Goal: Task Accomplishment & Management: Manage account settings

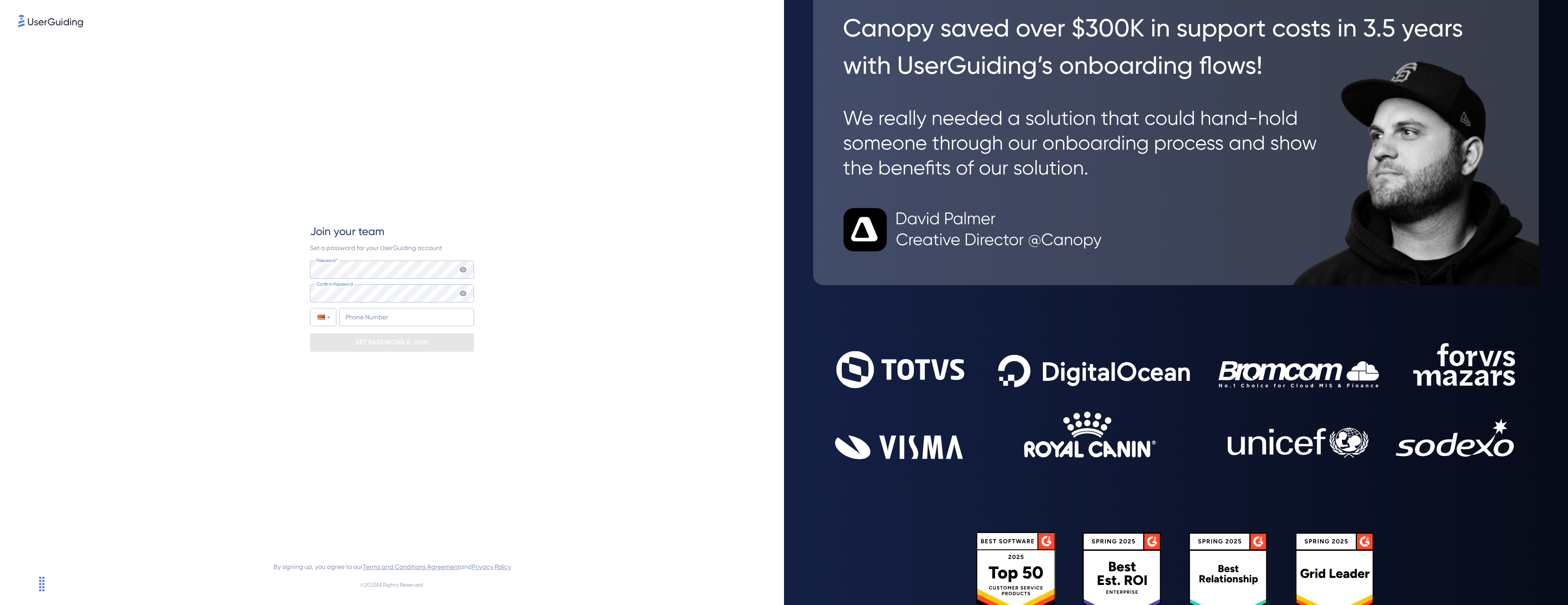
click at [377, 283] on div "Password* Your password must contain: At least 8 characters At least 3 of the f…" at bounding box center [392, 294] width 164 height 66
click at [392, 322] on input "+374" at bounding box center [406, 317] width 135 height 18
type input "+374 77 566788"
click at [416, 332] on div "Join your team Set a password for your UserGuiding account Password* Your passw…" at bounding box center [392, 288] width 164 height 127
click at [422, 335] on p "SET PASSWORD & JOIN" at bounding box center [392, 342] width 73 height 14
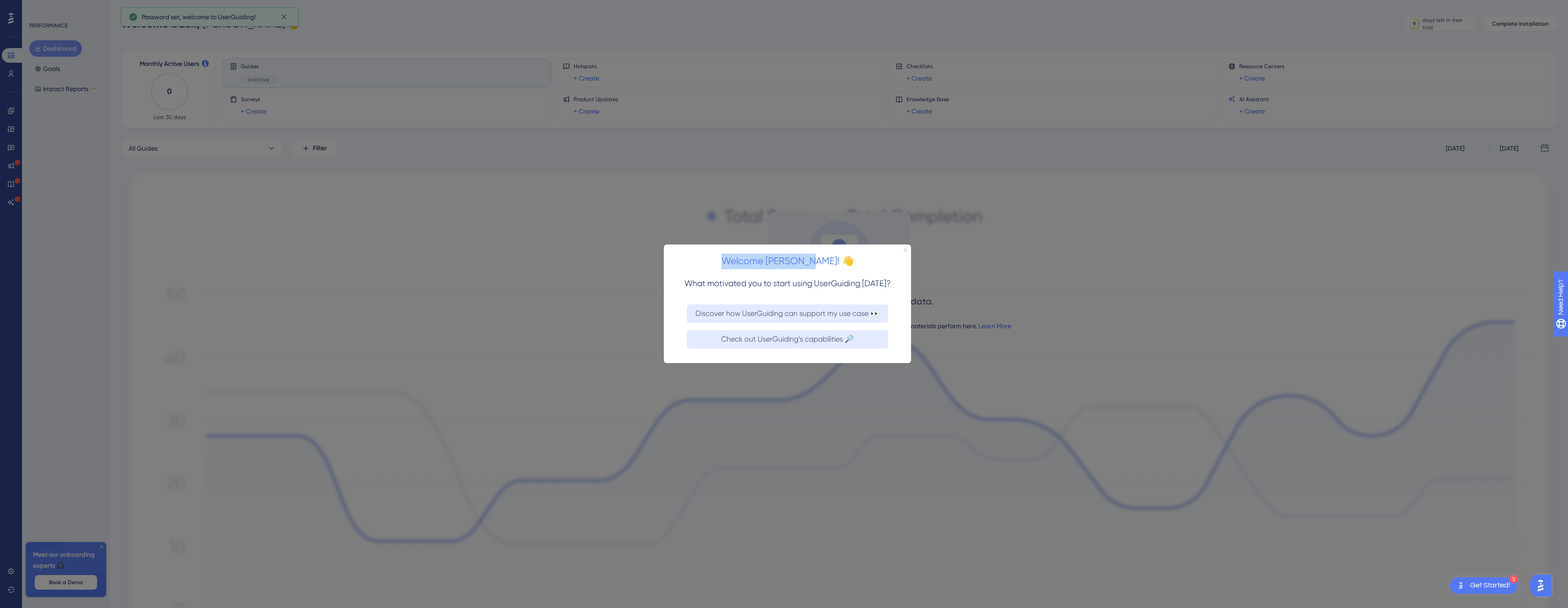
click at [904, 250] on div "Welcome Armen! 👋 What motivated you to start using UserGuiding today? Discover …" at bounding box center [788, 304] width 247 height 119
click at [905, 248] on icon "Close Preview" at bounding box center [906, 250] width 4 height 4
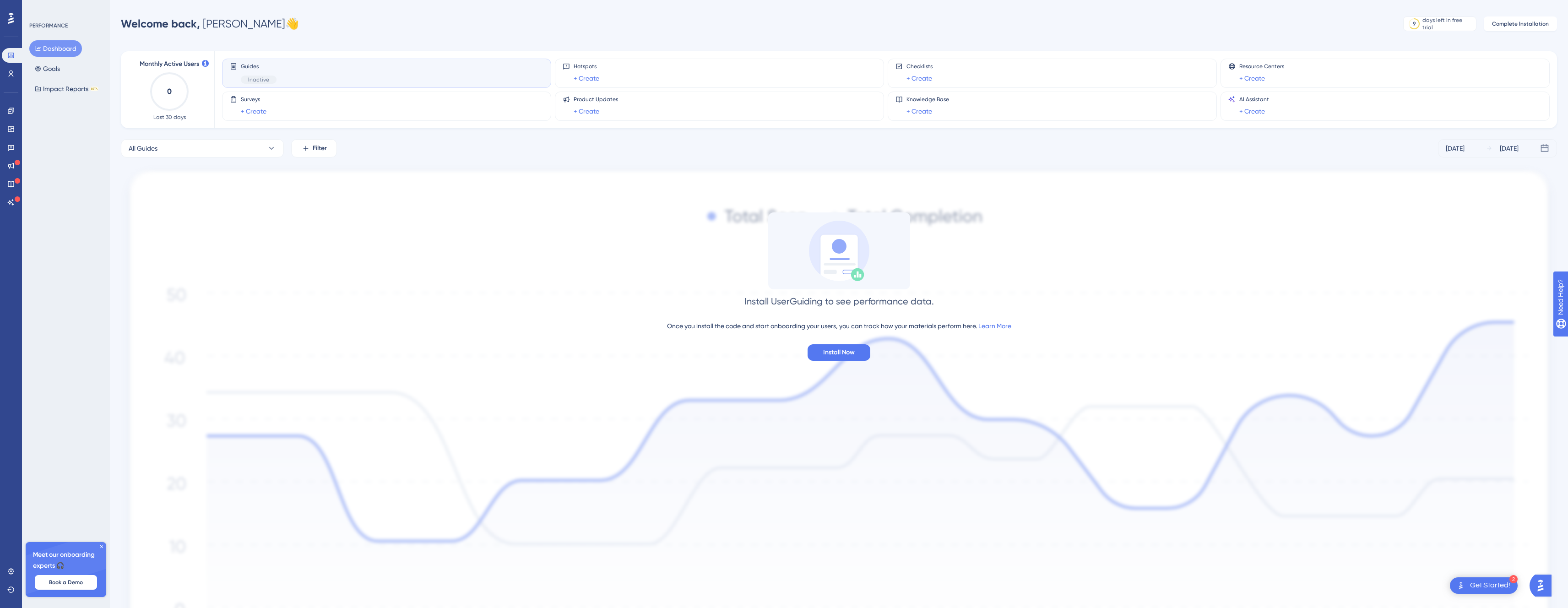
click at [905, 248] on div at bounding box center [839, 250] width 142 height 77
click at [899, 167] on img at bounding box center [839, 434] width 1436 height 539
click at [11, 144] on icon at bounding box center [11, 147] width 7 height 7
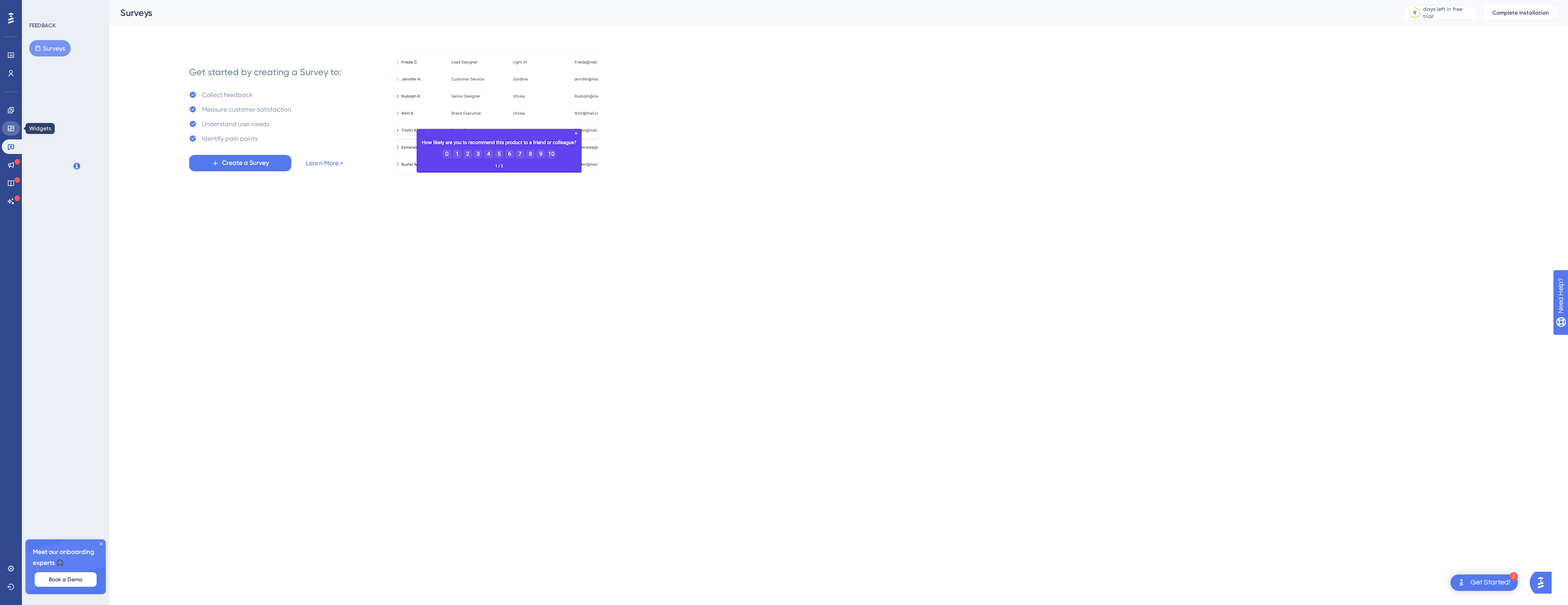
click at [13, 125] on icon at bounding box center [11, 129] width 7 height 7
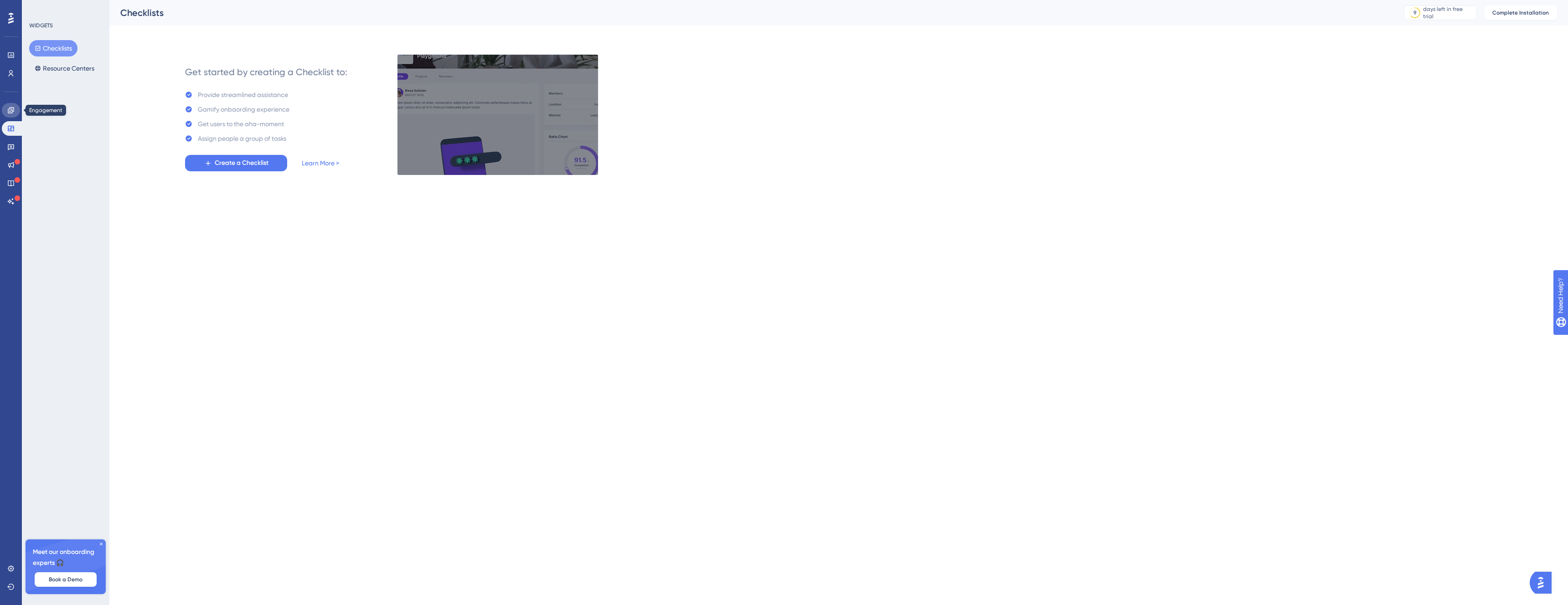
click at [13, 110] on icon at bounding box center [11, 111] width 7 height 7
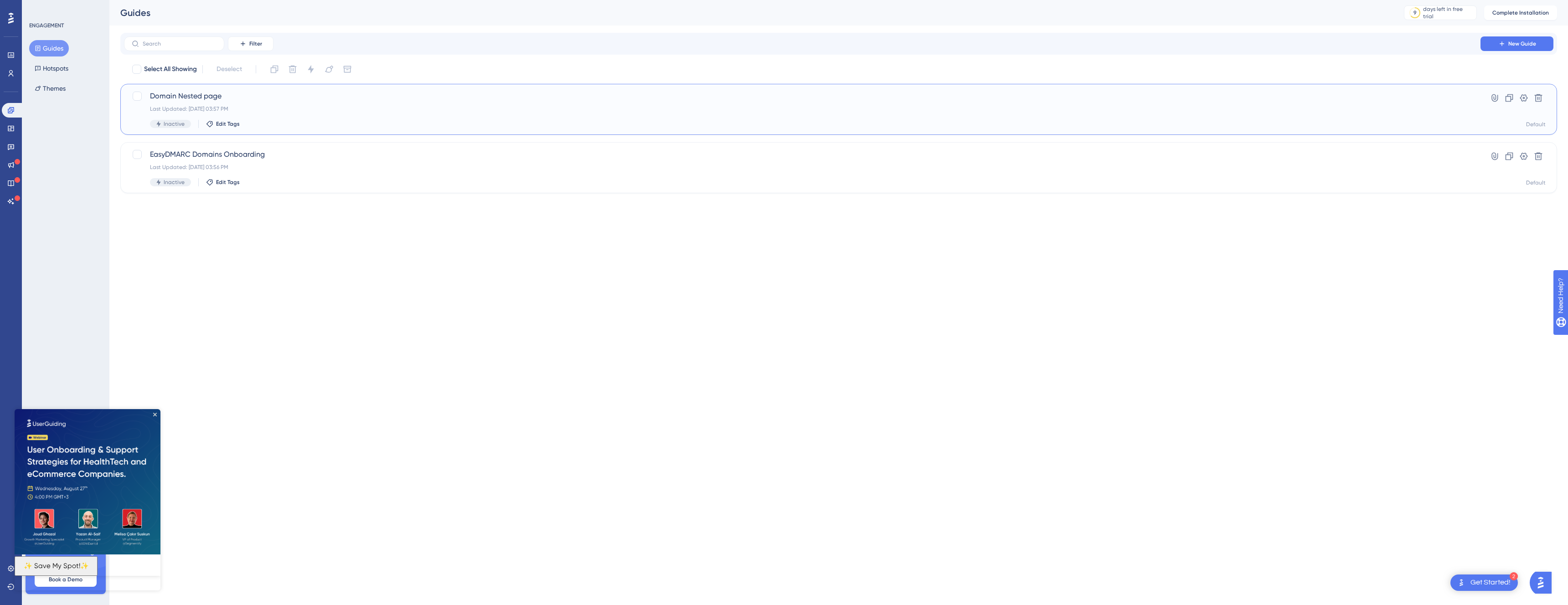
click at [200, 93] on span "Domain Nested page" at bounding box center [802, 96] width 1304 height 11
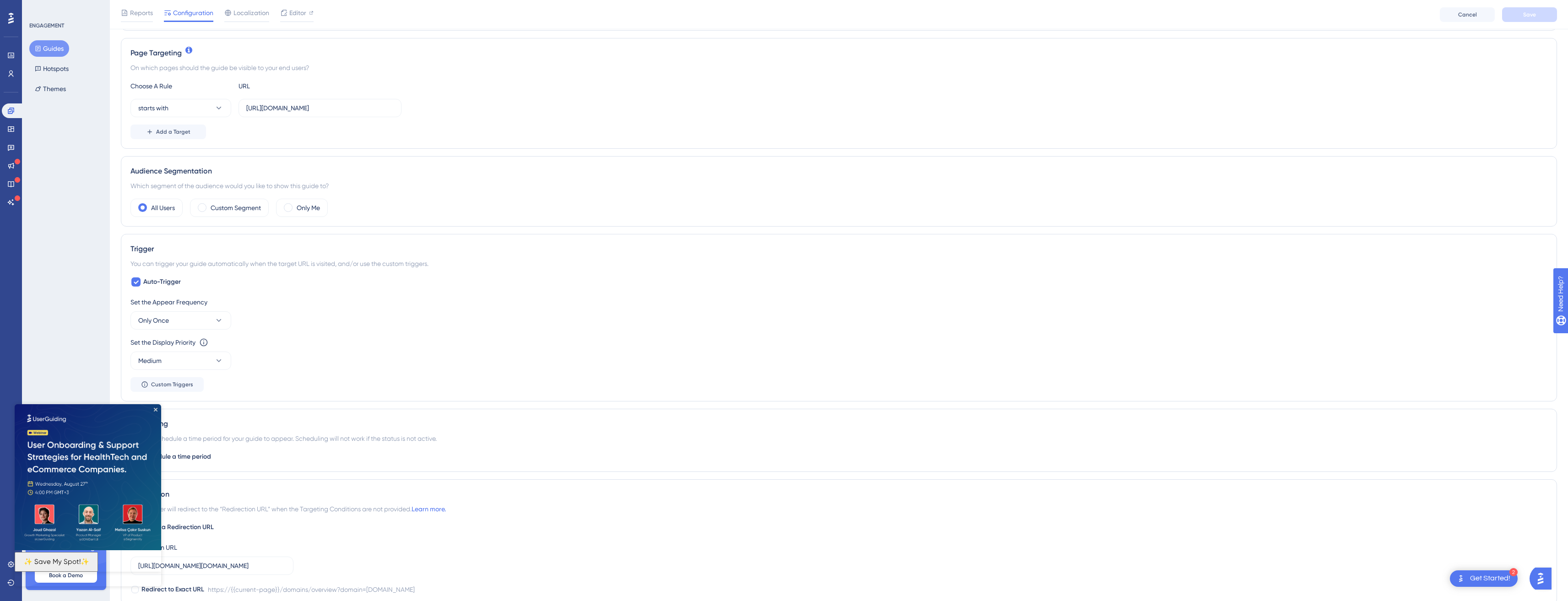
scroll to position [200, 0]
click at [154, 406] on img at bounding box center [87, 477] width 147 height 146
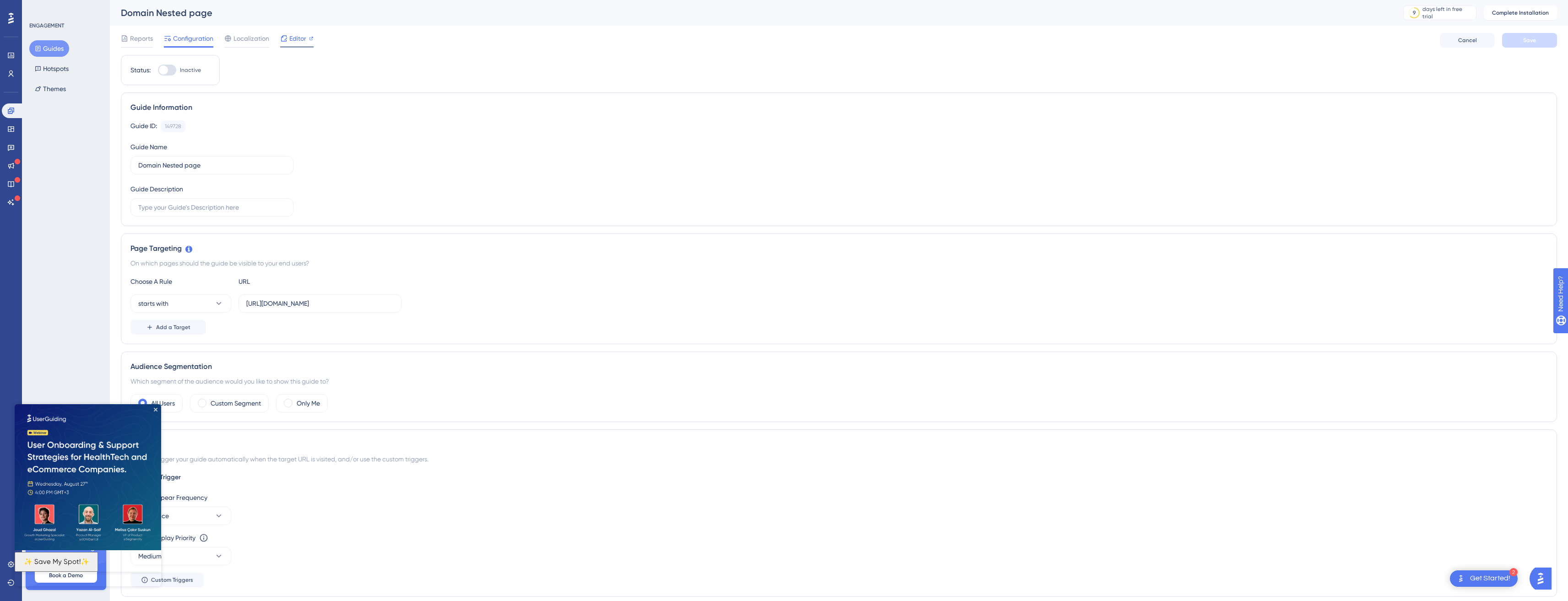
click at [306, 38] on div "Editor" at bounding box center [297, 39] width 34 height 11
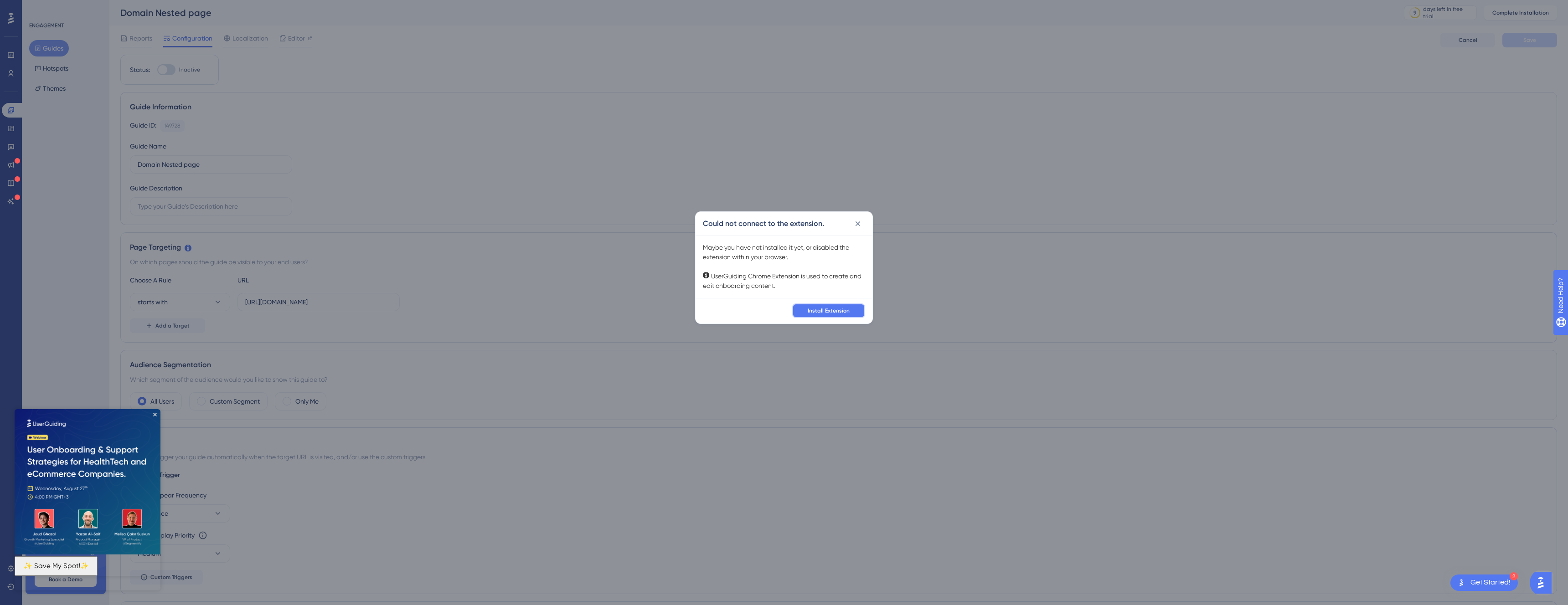
click at [832, 312] on span "Install Extension" at bounding box center [828, 311] width 42 height 7
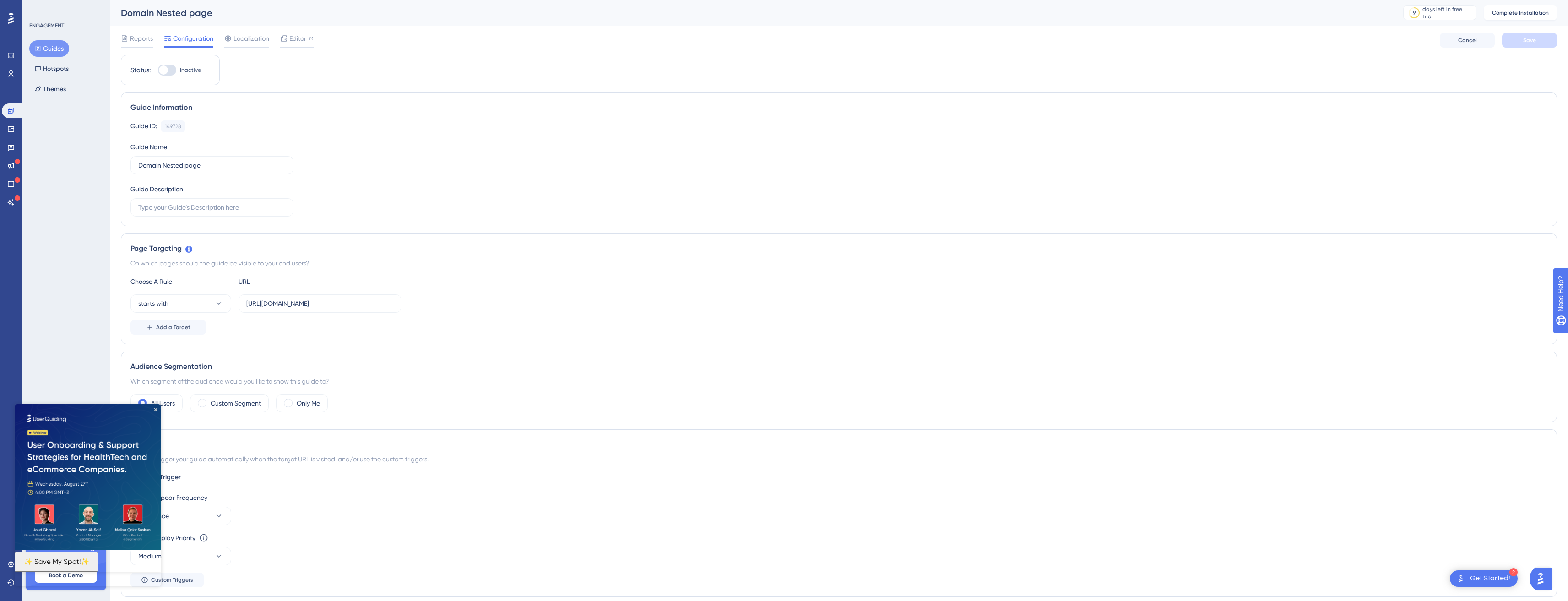
click at [313, 102] on div "Guide Information" at bounding box center [839, 108] width 1417 height 11
click at [293, 28] on div "Reports Configuration Localization Editor Cancel Save" at bounding box center [839, 40] width 1436 height 29
click at [292, 37] on span "Editor" at bounding box center [298, 39] width 17 height 11
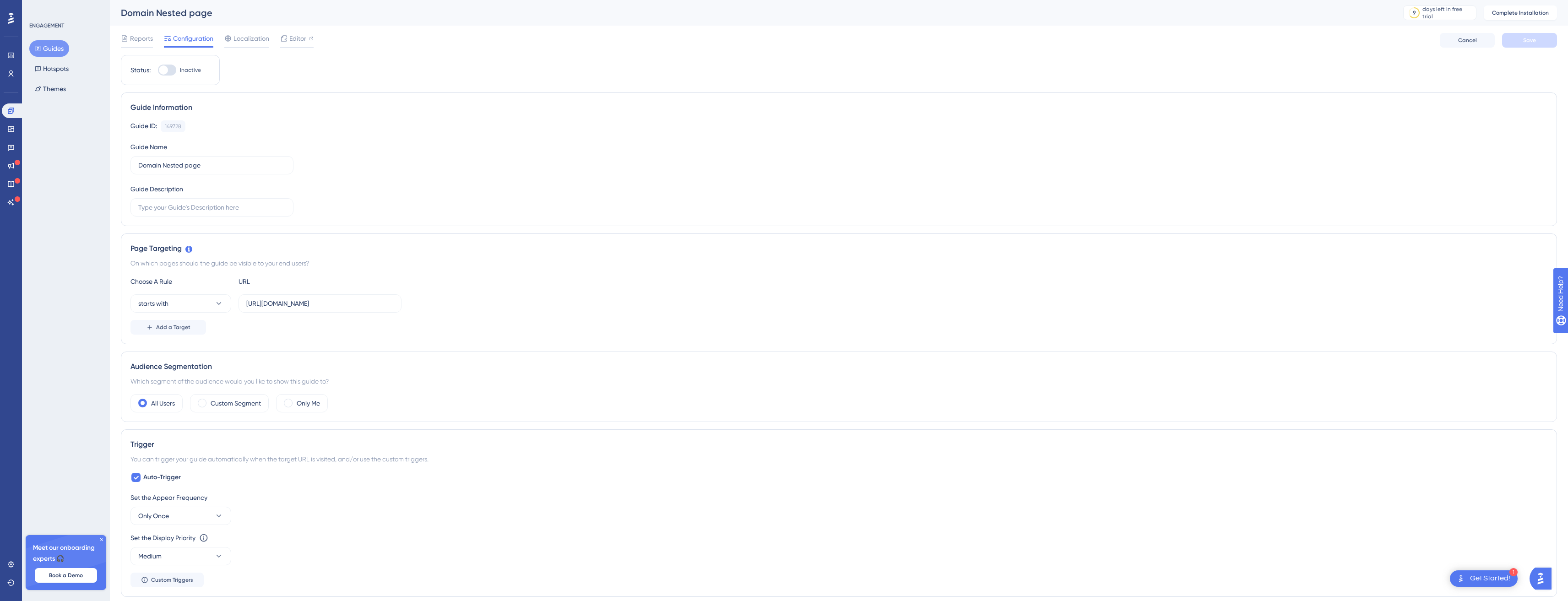
click at [296, 31] on div "Reports Configuration Localization Editor Cancel Save" at bounding box center [839, 40] width 1436 height 29
click at [295, 36] on span "Editor" at bounding box center [298, 39] width 17 height 11
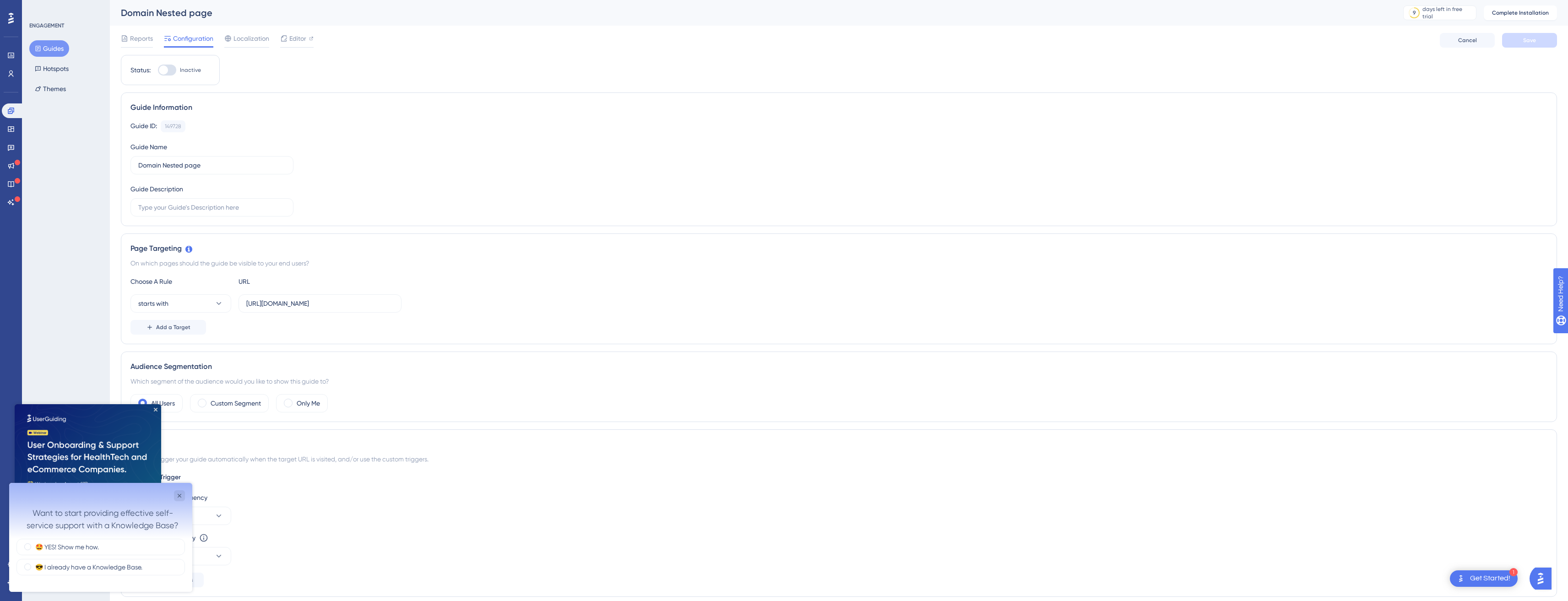
scroll to position [1, 0]
click at [64, 94] on button "Themes" at bounding box center [50, 89] width 42 height 16
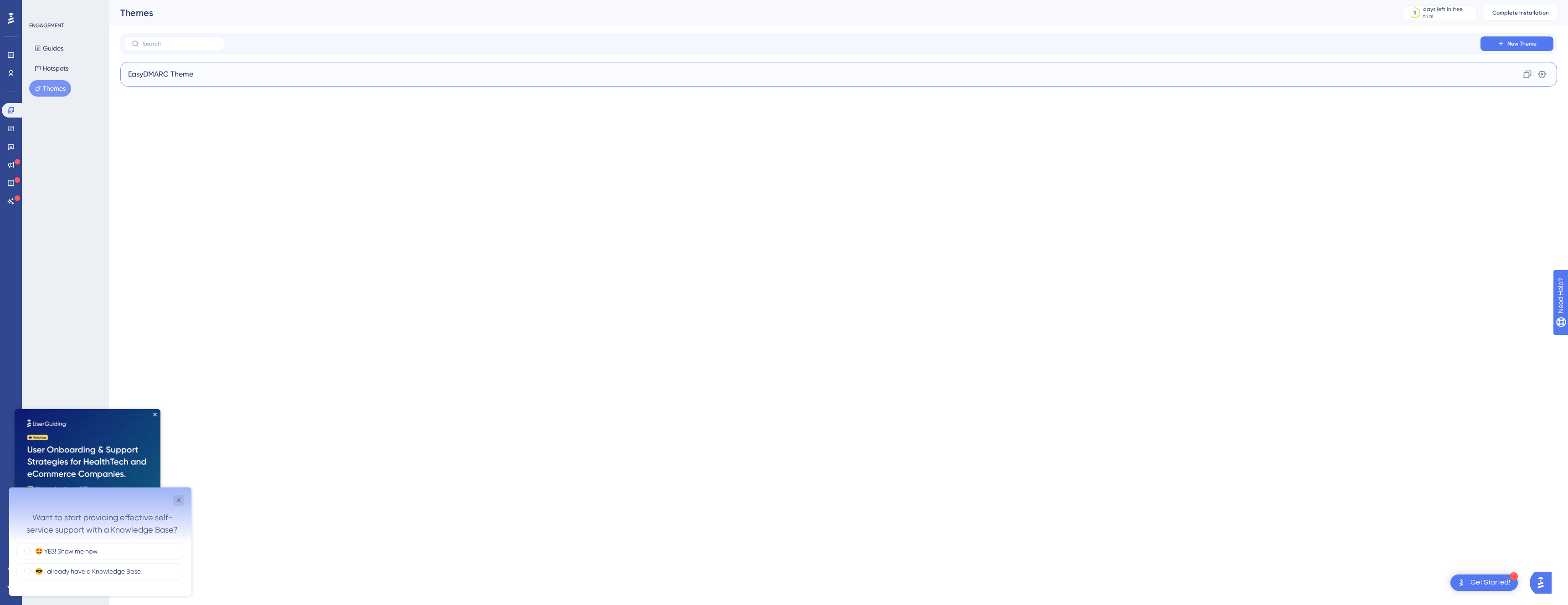
click at [288, 81] on div "EasyDMARC Theme Clone Settings" at bounding box center [839, 75] width 1437 height 25
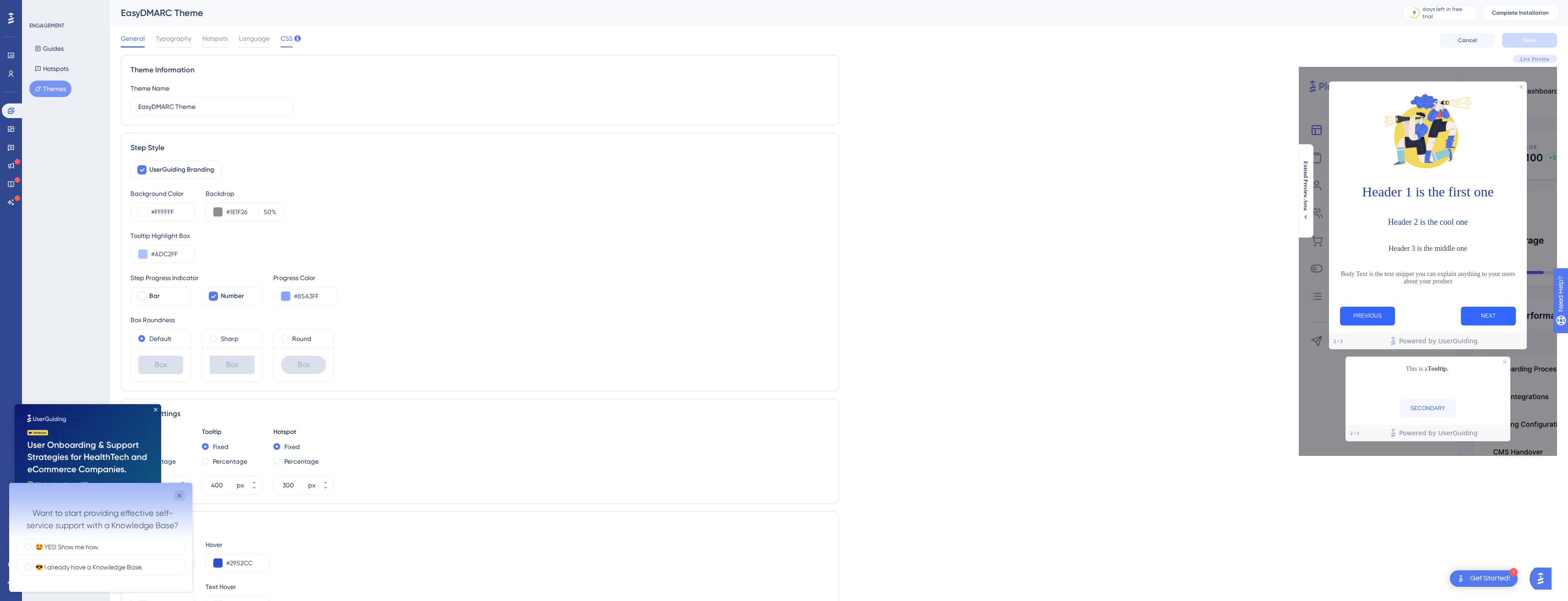
click at [285, 39] on span "CSS" at bounding box center [287, 39] width 12 height 11
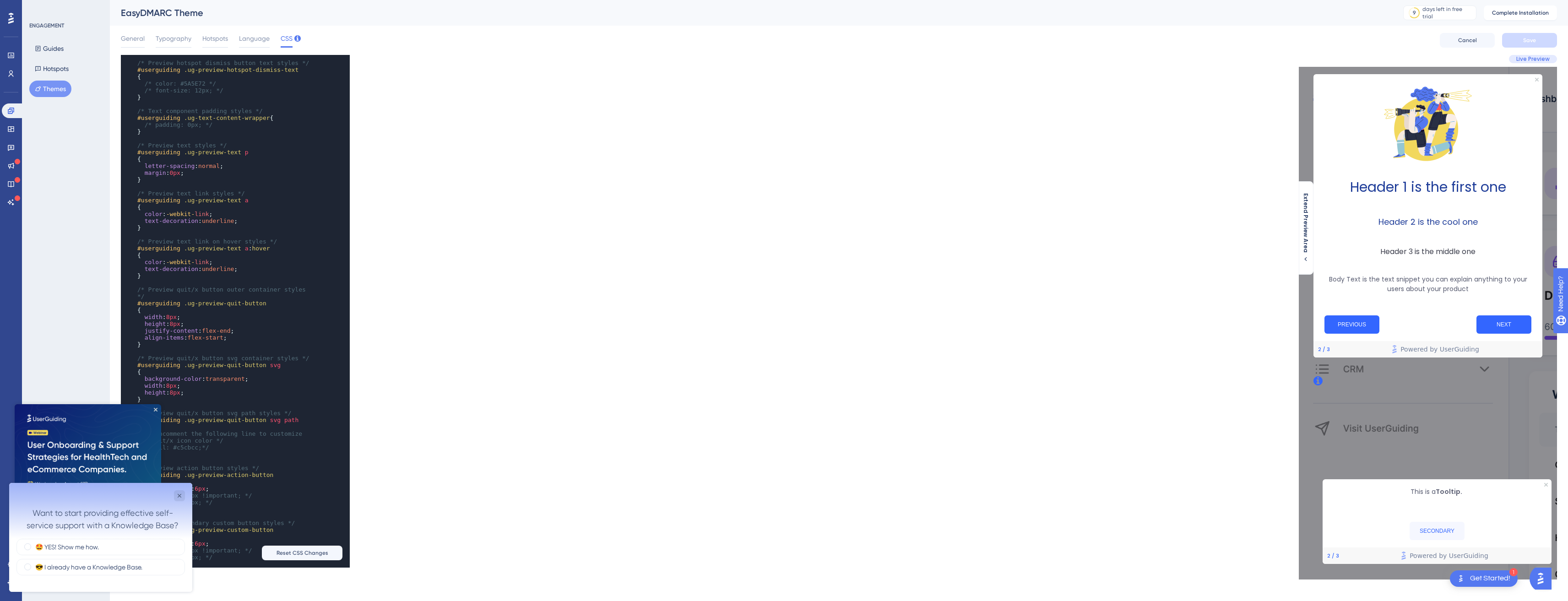
scroll to position [688, 0]
click at [180, 496] on icon "Close survey" at bounding box center [180, 496] width 7 height 7
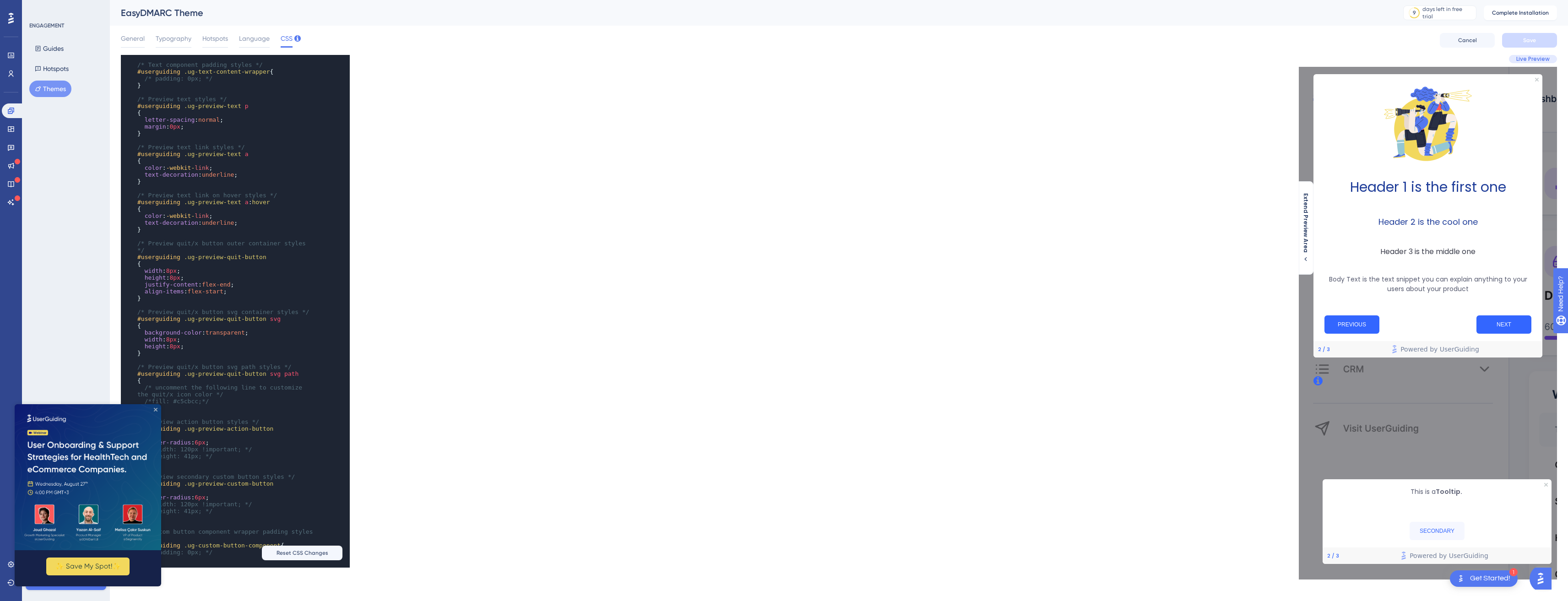
drag, startPoint x: 155, startPoint y: 408, endPoint x: 169, endPoint y: 813, distance: 405.2
click at [155, 408] on icon "Close Preview" at bounding box center [155, 409] width 4 height 4
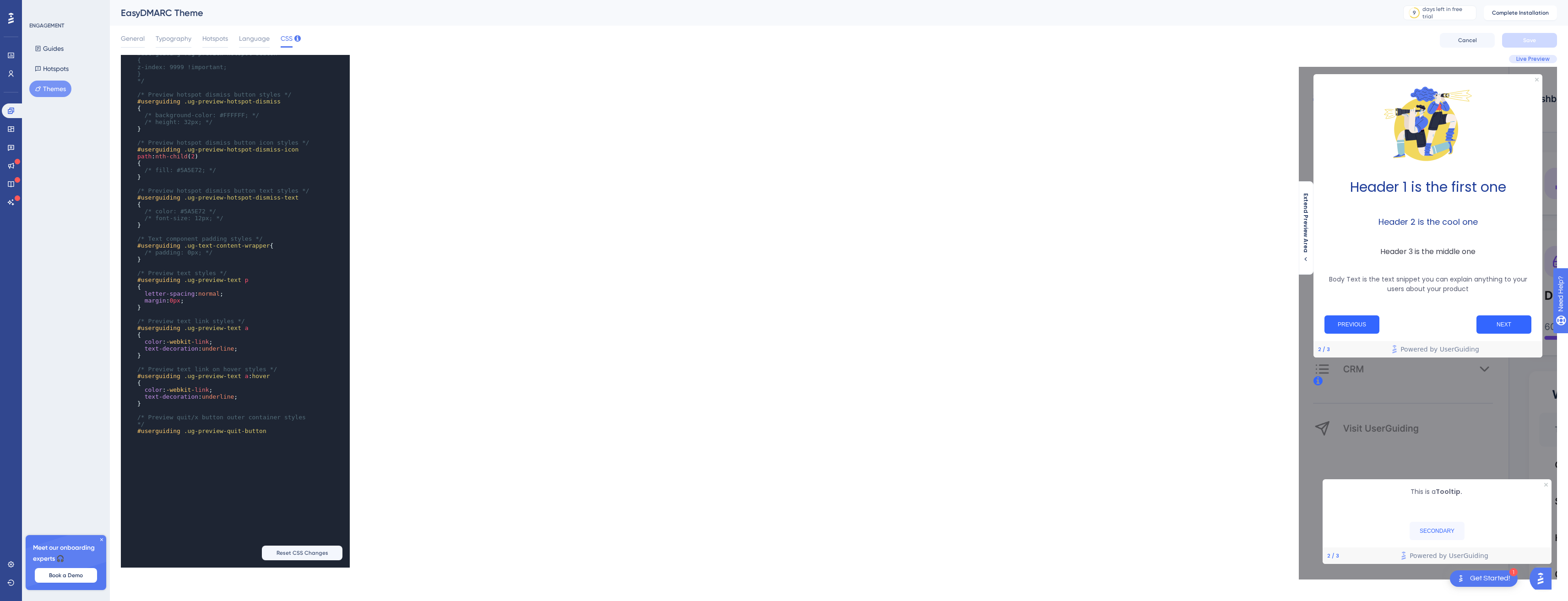
scroll to position [670, 0]
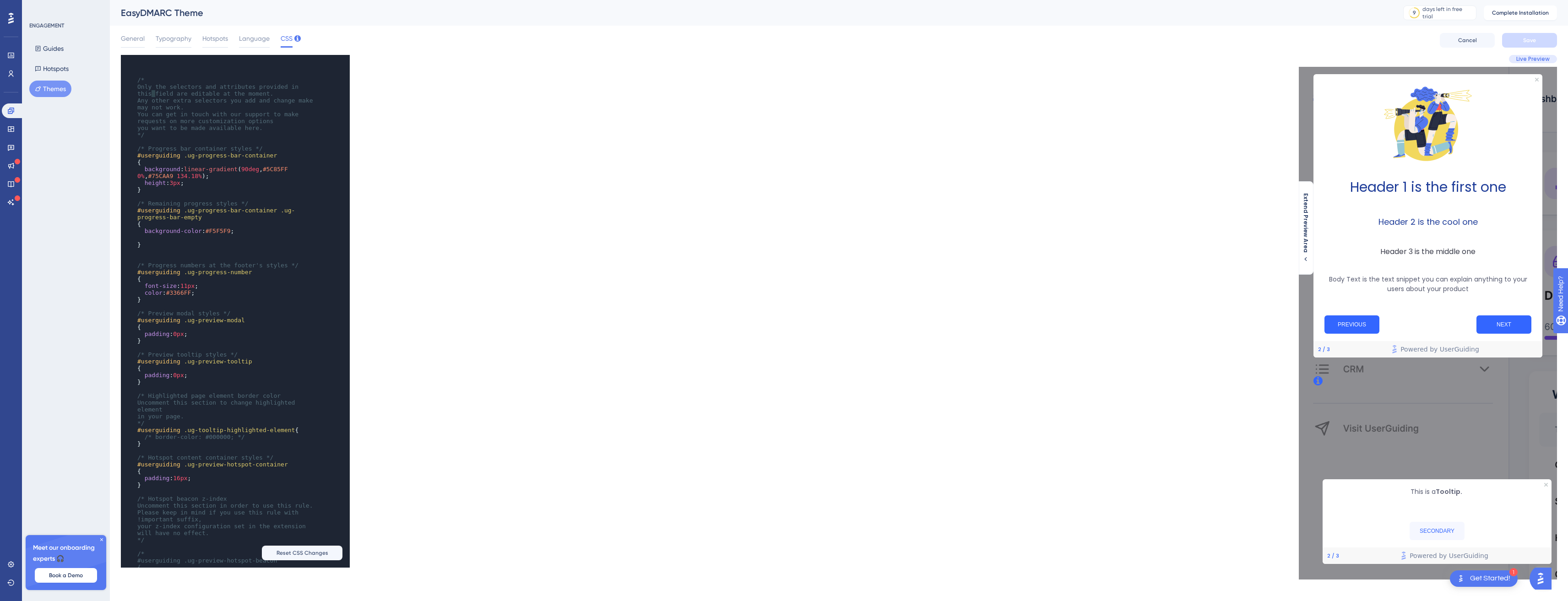
type textarea "f"
drag, startPoint x: 153, startPoint y: 94, endPoint x: 158, endPoint y: 95, distance: 5.1
click at [158, 95] on span "Only the selectors and attributes provided in this field are editable at the mo…" at bounding box center [220, 90] width 165 height 14
type textarea "field"
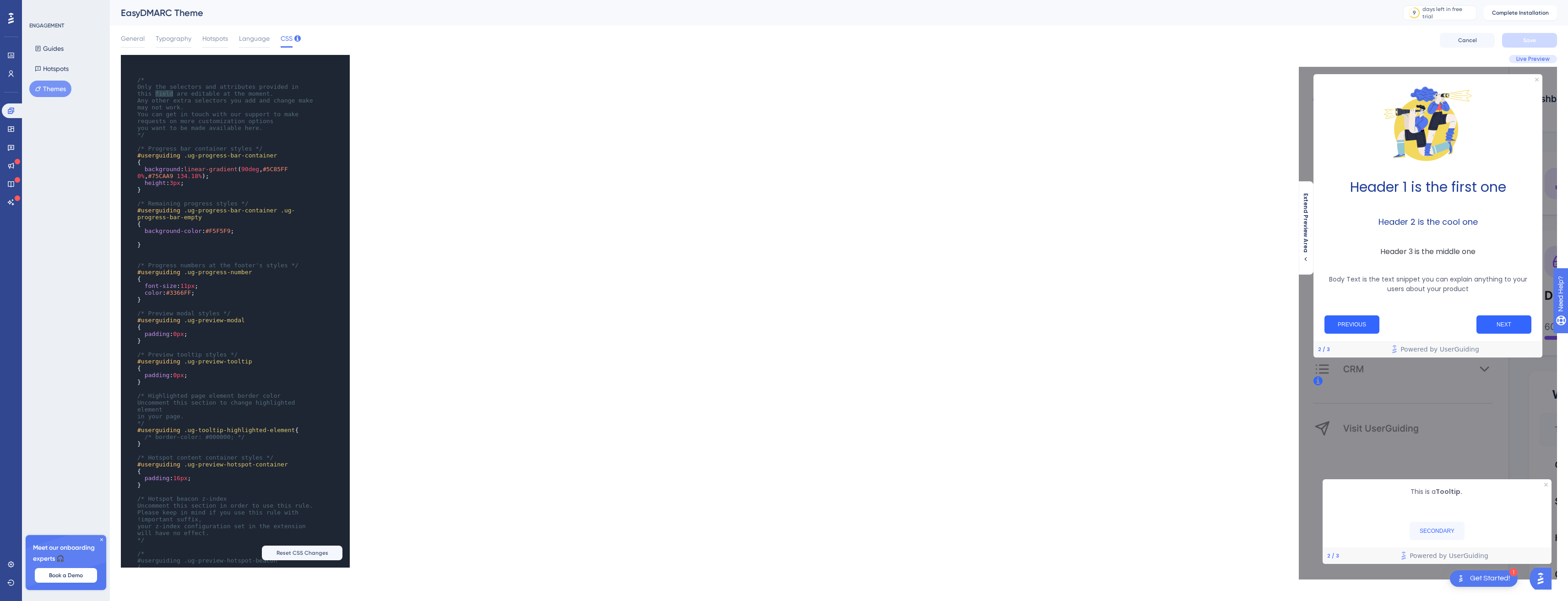
click at [158, 95] on span "Only the selectors and attributes provided in this field are editable at the mo…" at bounding box center [220, 90] width 165 height 14
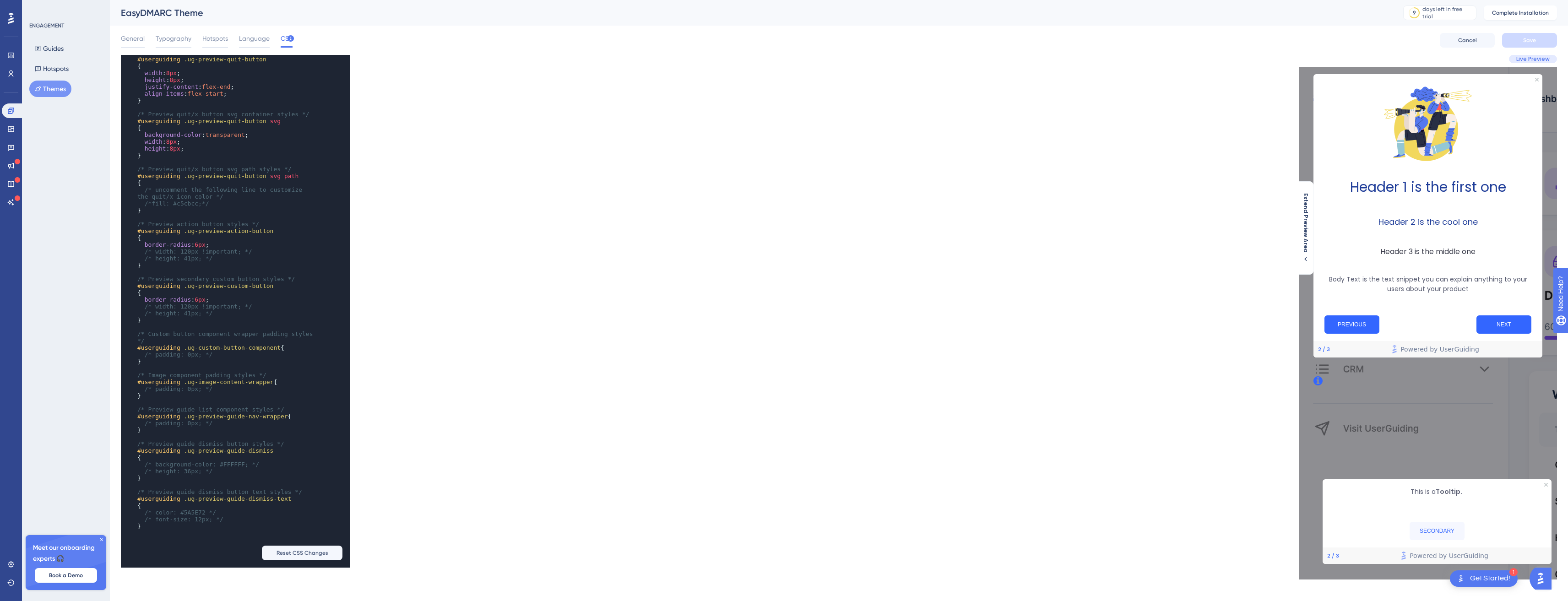
click at [147, 351] on span "/* padding: 0px; */" at bounding box center [179, 354] width 68 height 7
click at [152, 351] on span "/* padding: 0px; */" at bounding box center [179, 354] width 68 height 7
type textarea "userguiding"
click at [152, 351] on span "/* padding: 0px; */" at bounding box center [179, 354] width 68 height 7
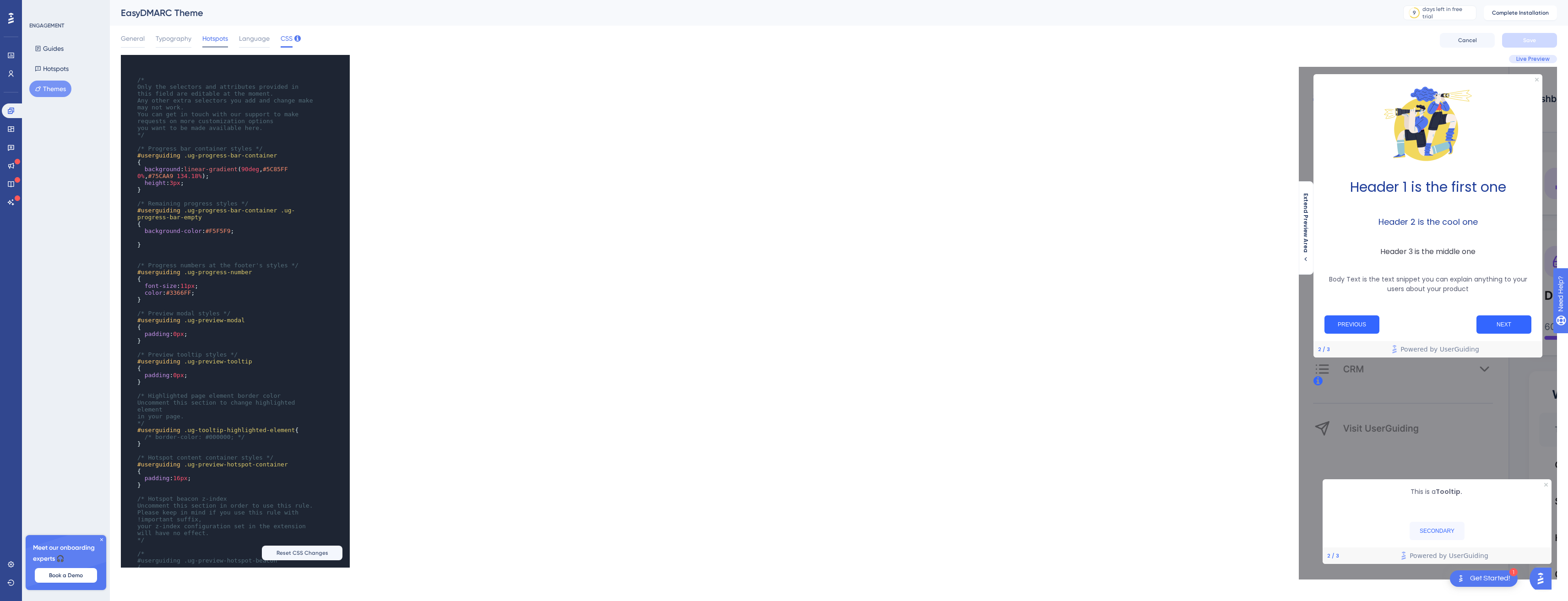
click at [208, 39] on span "Hotspots" at bounding box center [215, 39] width 26 height 11
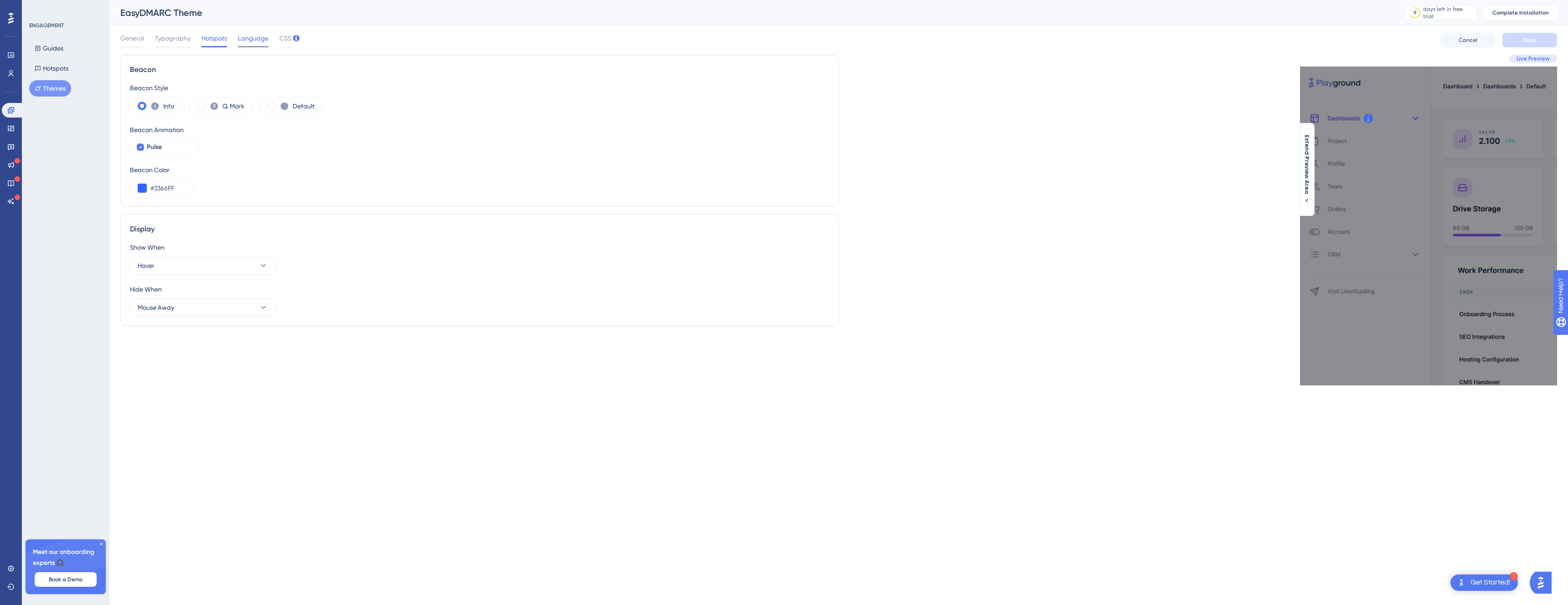
click at [254, 42] on span "Language" at bounding box center [253, 39] width 30 height 11
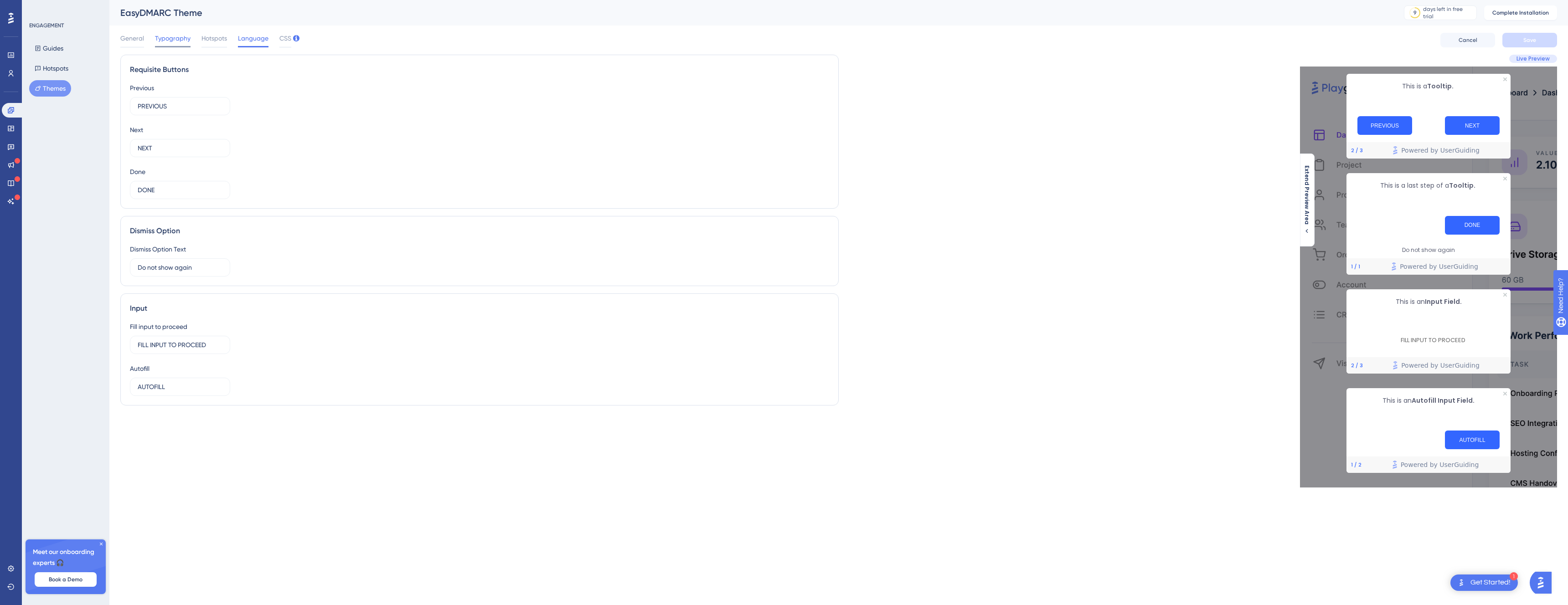
click at [174, 42] on span "Typography" at bounding box center [172, 39] width 35 height 11
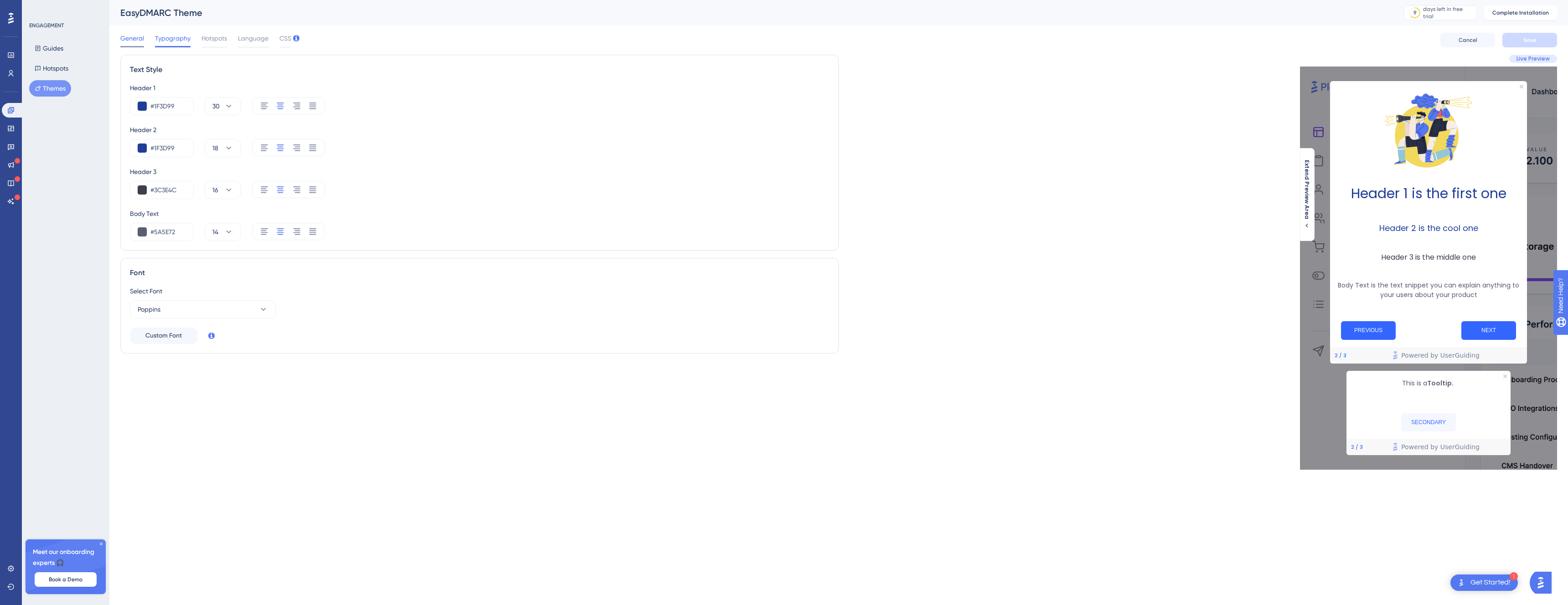
click at [142, 40] on span "General" at bounding box center [132, 39] width 24 height 11
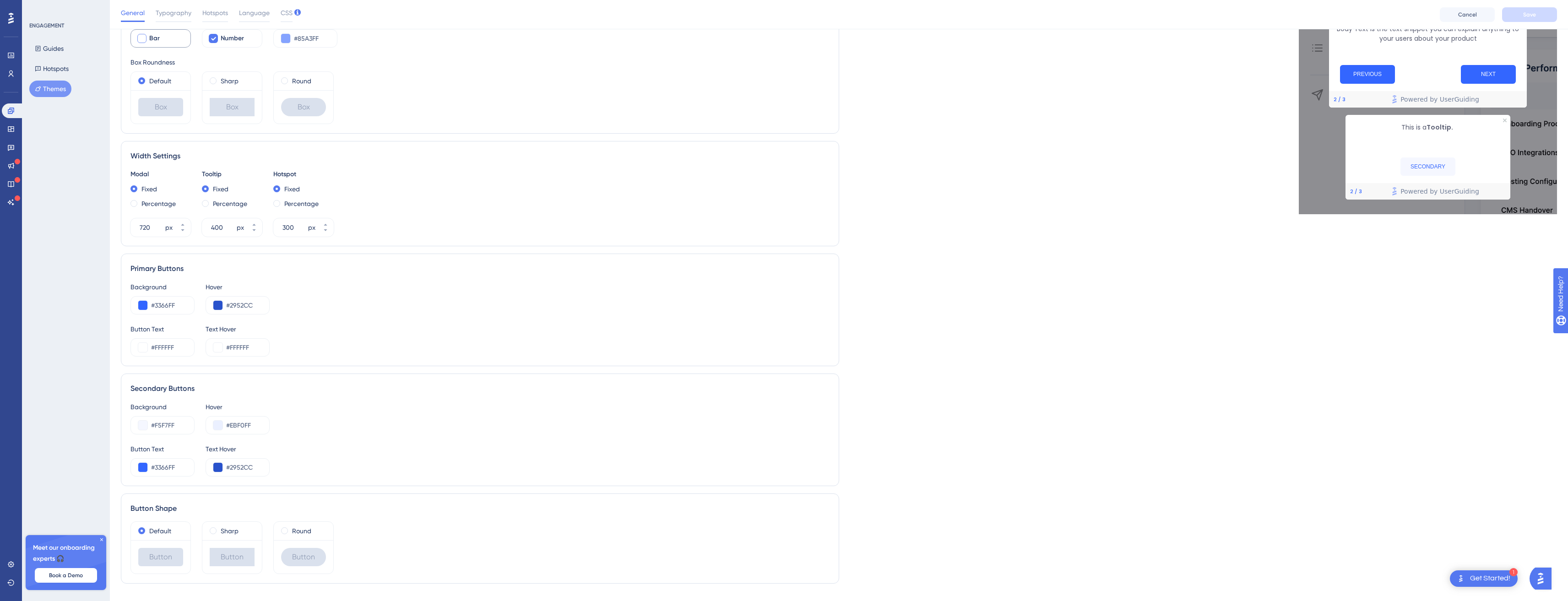
scroll to position [281, 0]
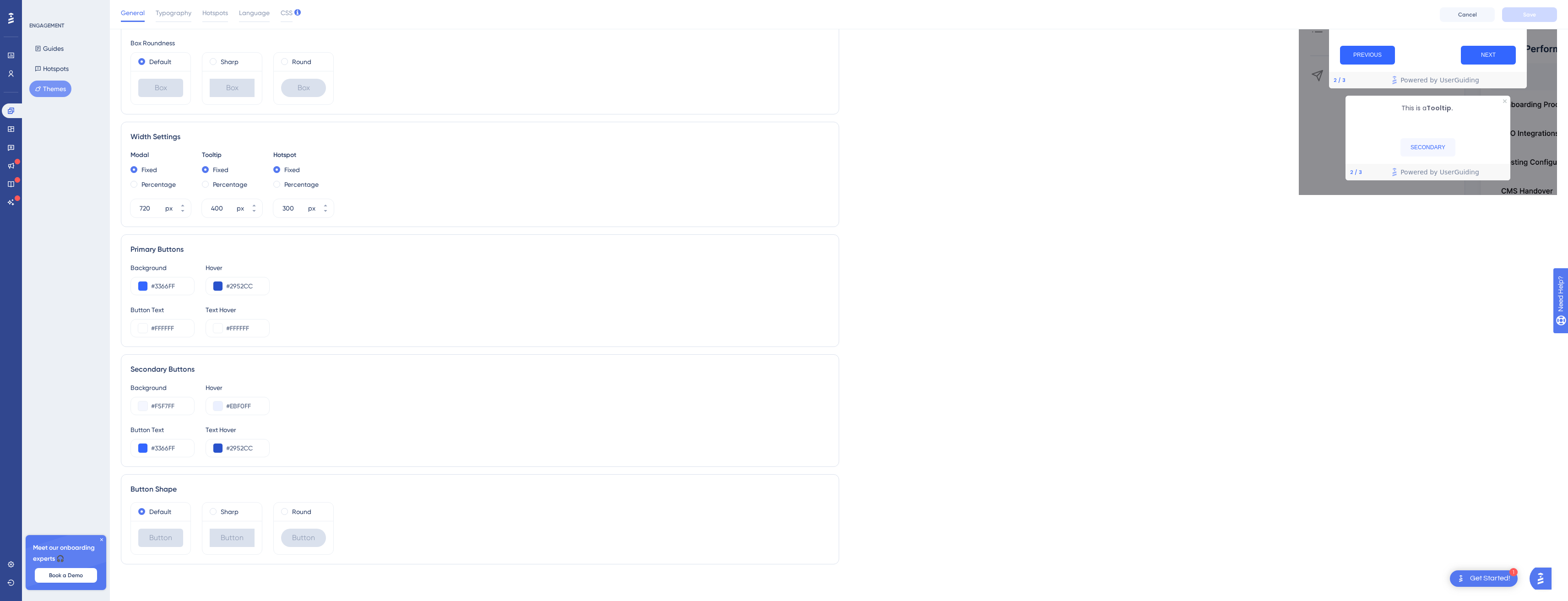
click at [102, 539] on icon at bounding box center [101, 539] width 6 height 6
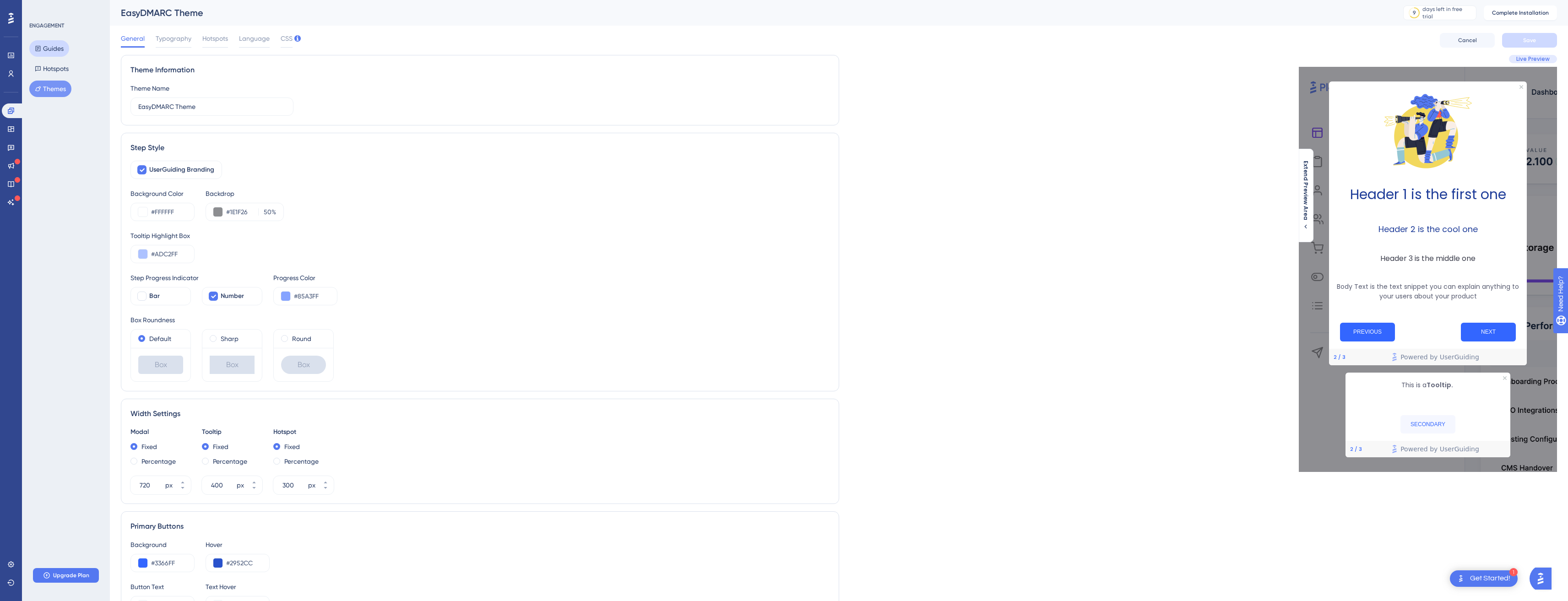
click at [52, 49] on button "Guides" at bounding box center [49, 49] width 40 height 16
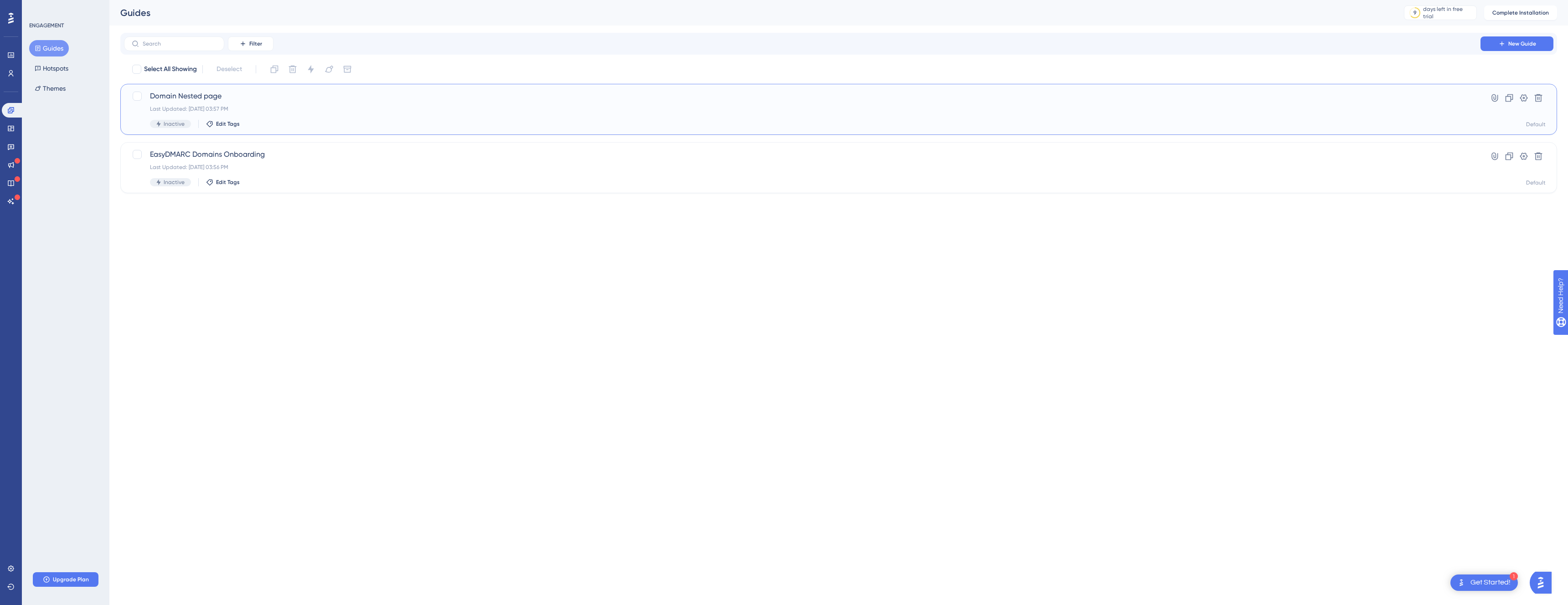
click at [282, 106] on div "Last Updated: Aug 12 2025, 03:57 PM" at bounding box center [802, 109] width 1304 height 7
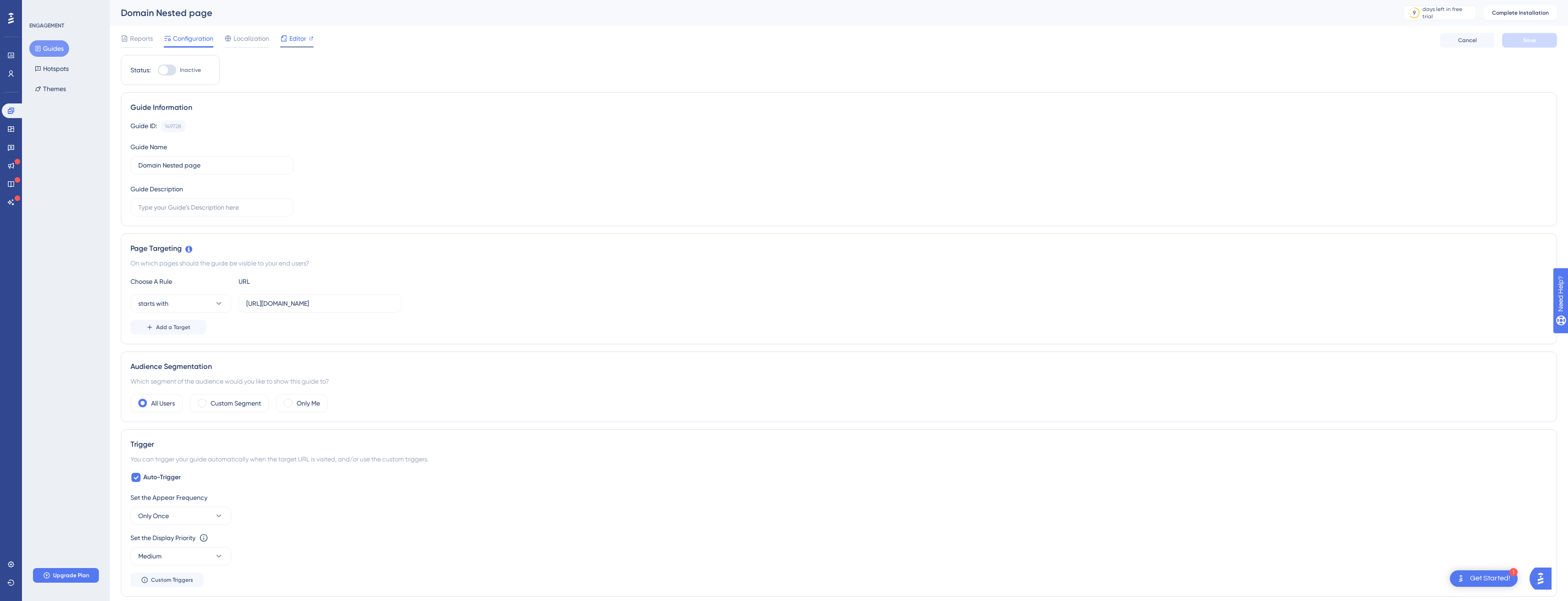
click at [291, 39] on span "Editor" at bounding box center [298, 39] width 17 height 11
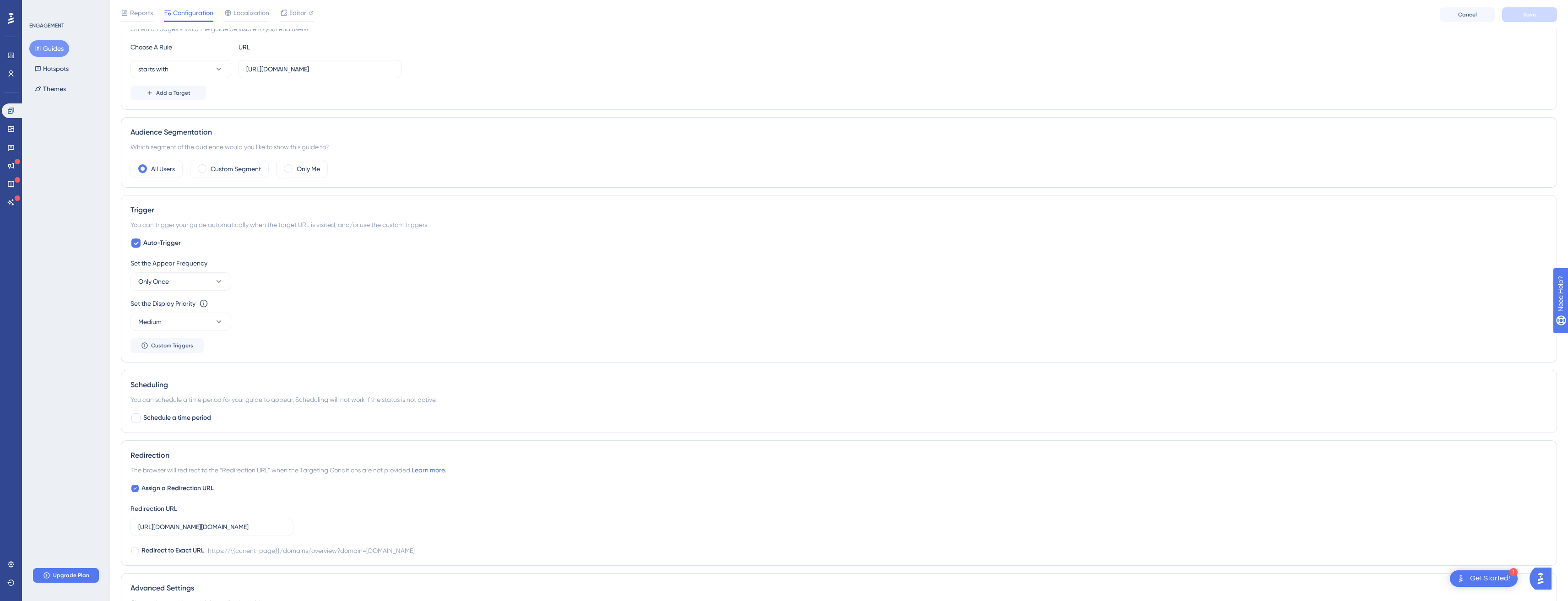
scroll to position [239, 0]
click at [210, 281] on button "Only Once" at bounding box center [180, 280] width 100 height 18
click at [297, 273] on div "Set the Appear Frequency Only Once Only Once Only Once Once in a Session Once i…" at bounding box center [839, 273] width 1417 height 33
click at [219, 316] on icon at bounding box center [218, 321] width 9 height 9
click at [292, 266] on div "Set the Appear Frequency" at bounding box center [839, 263] width 1417 height 11
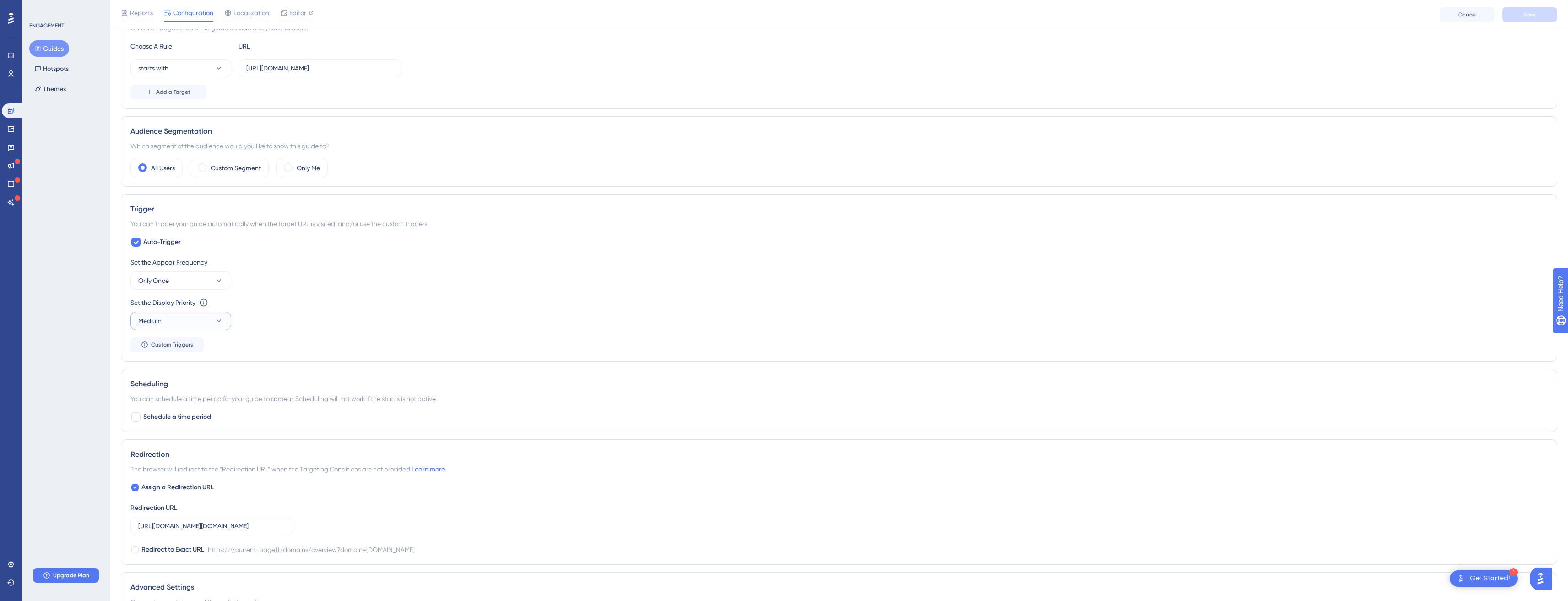
click at [225, 316] on button "Medium" at bounding box center [180, 321] width 100 height 18
click at [391, 203] on div "Trigger" at bounding box center [839, 209] width 1417 height 11
click at [173, 344] on span "Custom Triggers" at bounding box center [172, 344] width 42 height 7
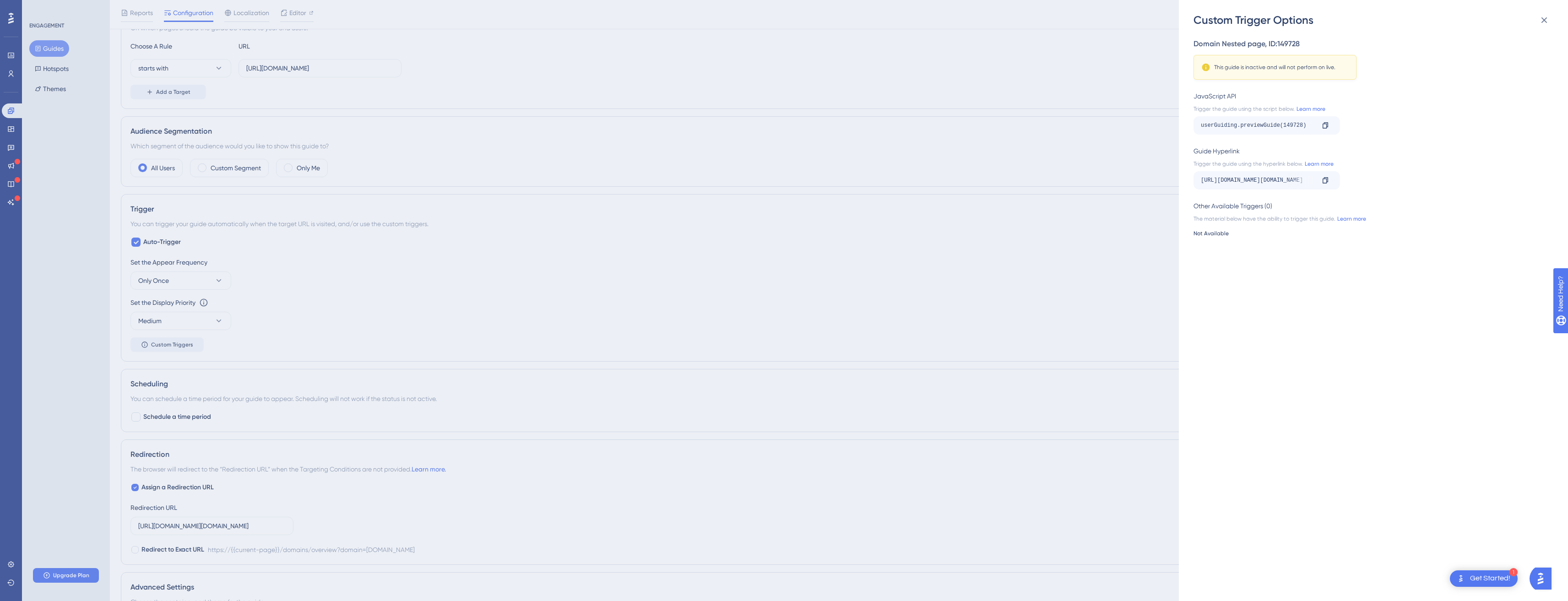
click at [1217, 129] on div "userGuiding.previewGuide(149728)" at bounding box center [1258, 125] width 114 height 14
drag, startPoint x: 1290, startPoint y: 128, endPoint x: 1238, endPoint y: 125, distance: 52.1
click at [1238, 125] on div "userGuiding.previewGuide(149728)" at bounding box center [1258, 125] width 114 height 14
click at [1547, 18] on icon at bounding box center [1544, 20] width 11 height 11
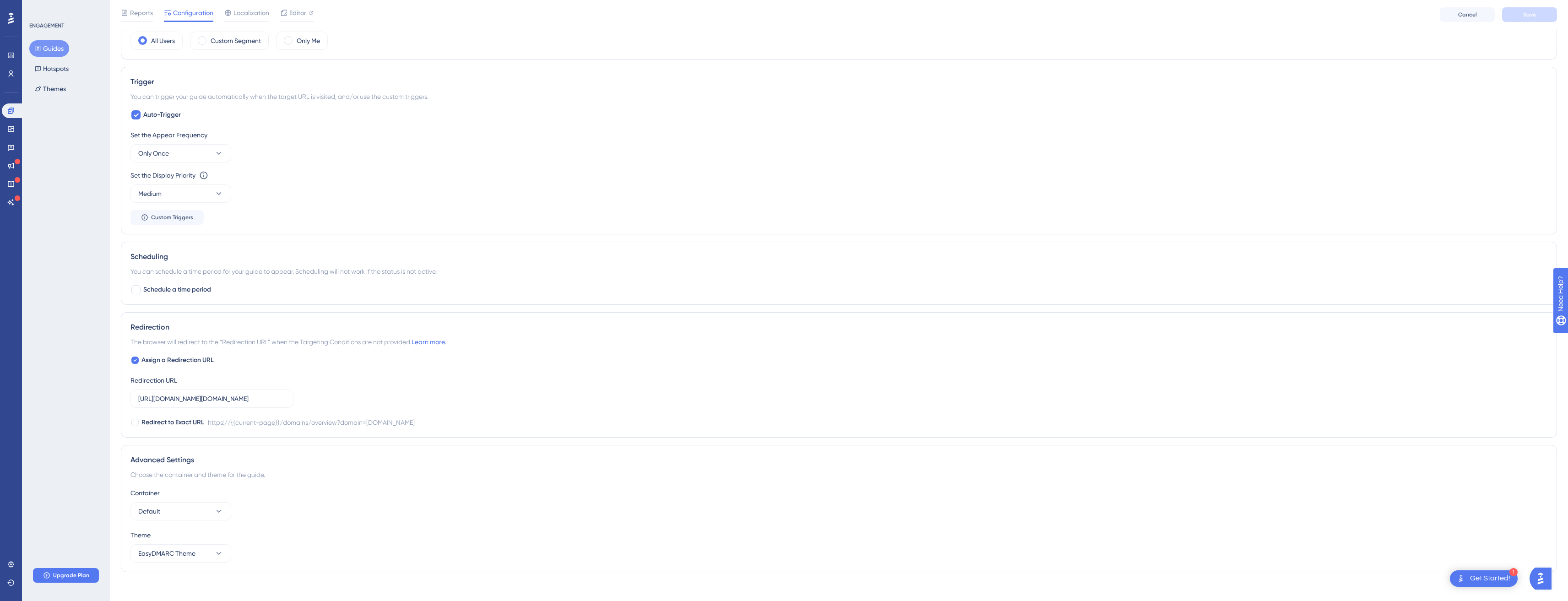
scroll to position [374, 0]
click at [206, 502] on button "Default" at bounding box center [180, 503] width 100 height 18
click at [351, 477] on div "Advanced Settings Choose the container and theme for the guide. Container Defau…" at bounding box center [839, 501] width 1436 height 127
click at [205, 501] on button "Default" at bounding box center [180, 503] width 100 height 18
click at [513, 475] on div "Advanced Settings Choose the container and theme for the guide. Container Defau…" at bounding box center [839, 501] width 1436 height 127
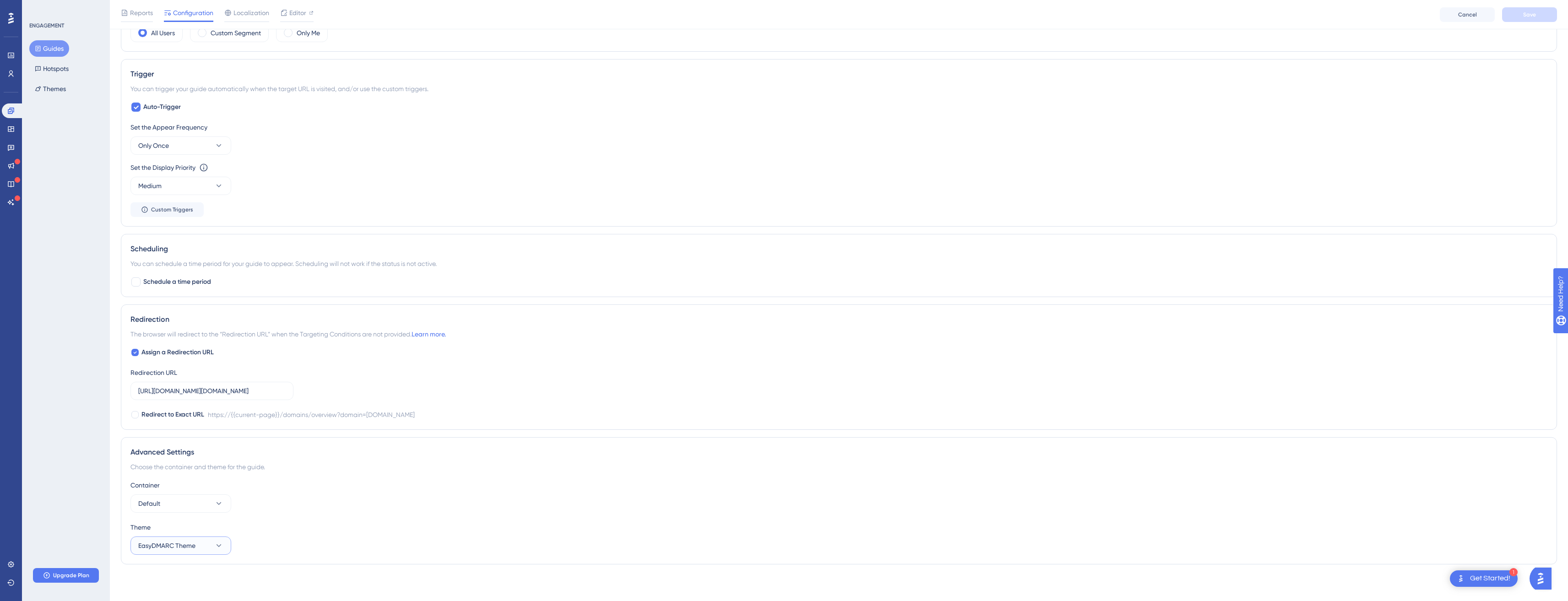
click at [147, 539] on button "EasyDMARC Theme" at bounding box center [180, 545] width 100 height 18
click at [317, 535] on div "Theme EasyDMARC Theme EasyDMARC Theme EasyDMARC Theme" at bounding box center [839, 538] width 1417 height 33
click at [158, 501] on span "Default" at bounding box center [149, 504] width 22 height 11
click at [163, 534] on span "Default" at bounding box center [154, 532] width 22 height 11
click at [204, 542] on button "EasyDMARC Theme" at bounding box center [180, 545] width 100 height 18
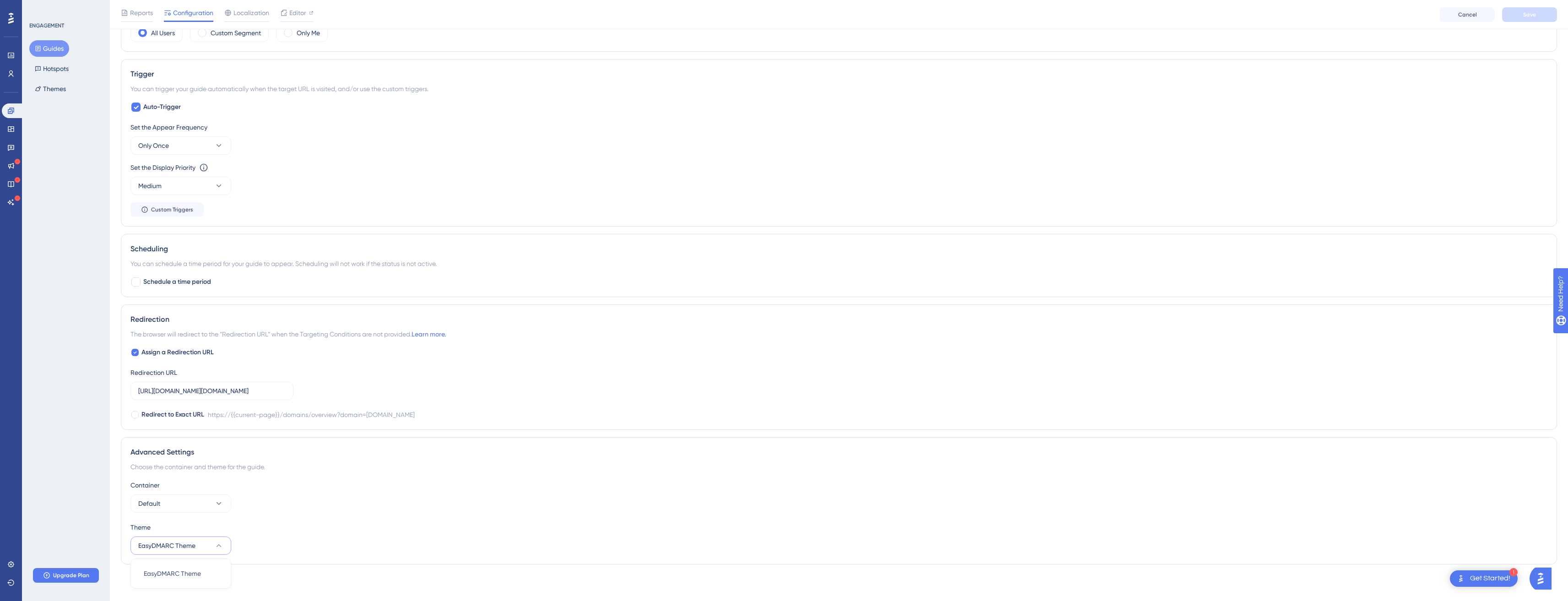
click at [295, 515] on div "Container Default Theme EasyDMARC Theme EasyDMARC Theme EasyDMARC Theme" at bounding box center [839, 517] width 1417 height 75
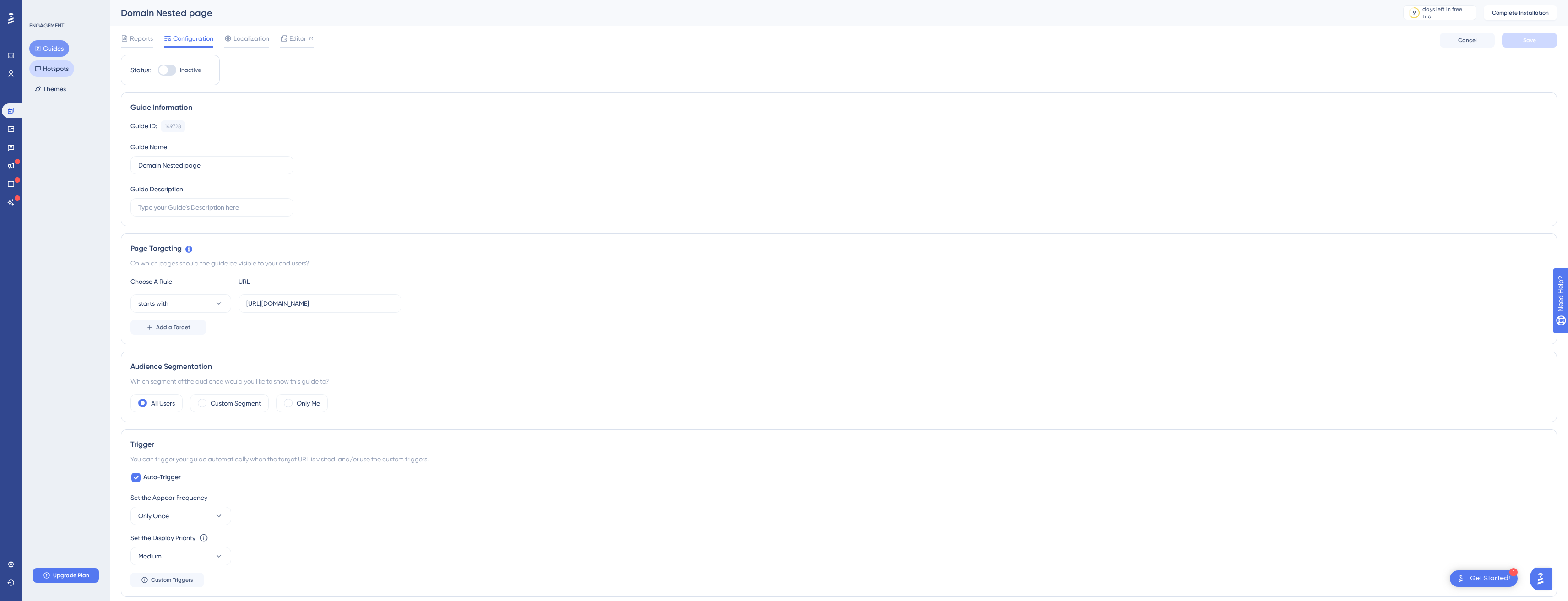
click at [61, 68] on button "Hotspots" at bounding box center [52, 69] width 45 height 16
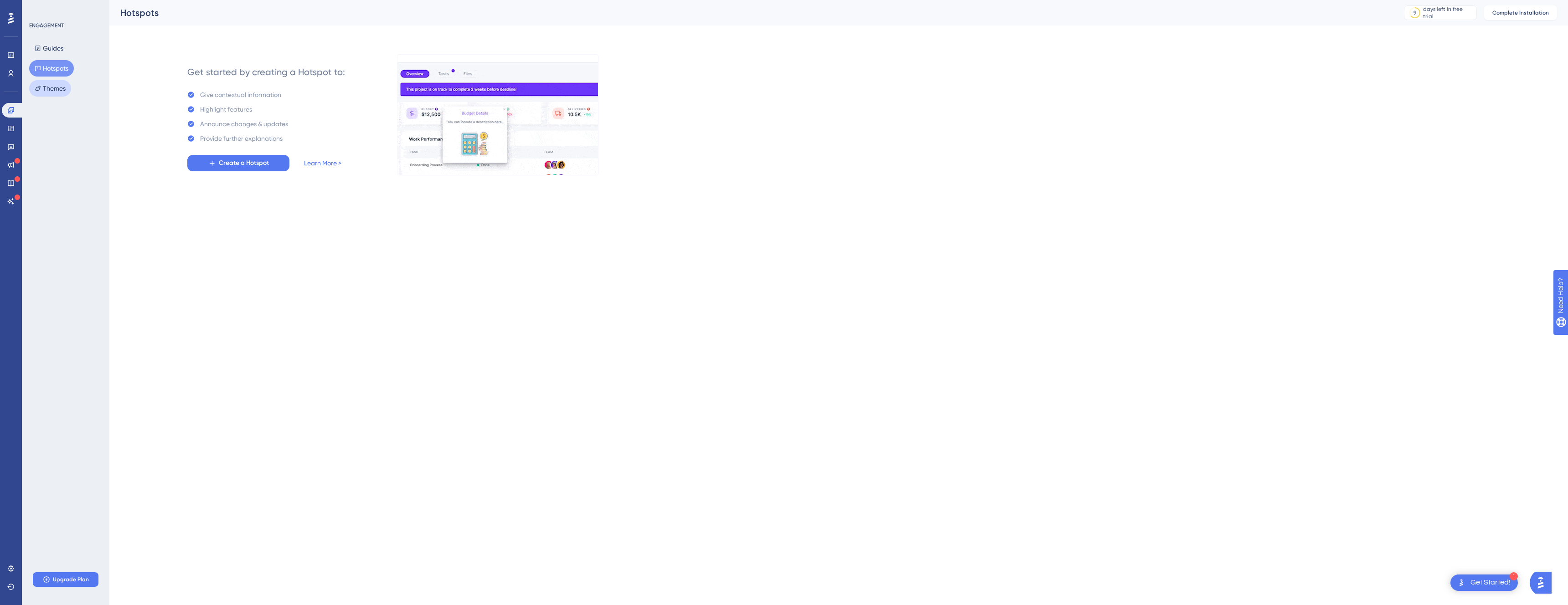
click at [52, 86] on button "Themes" at bounding box center [50, 88] width 42 height 16
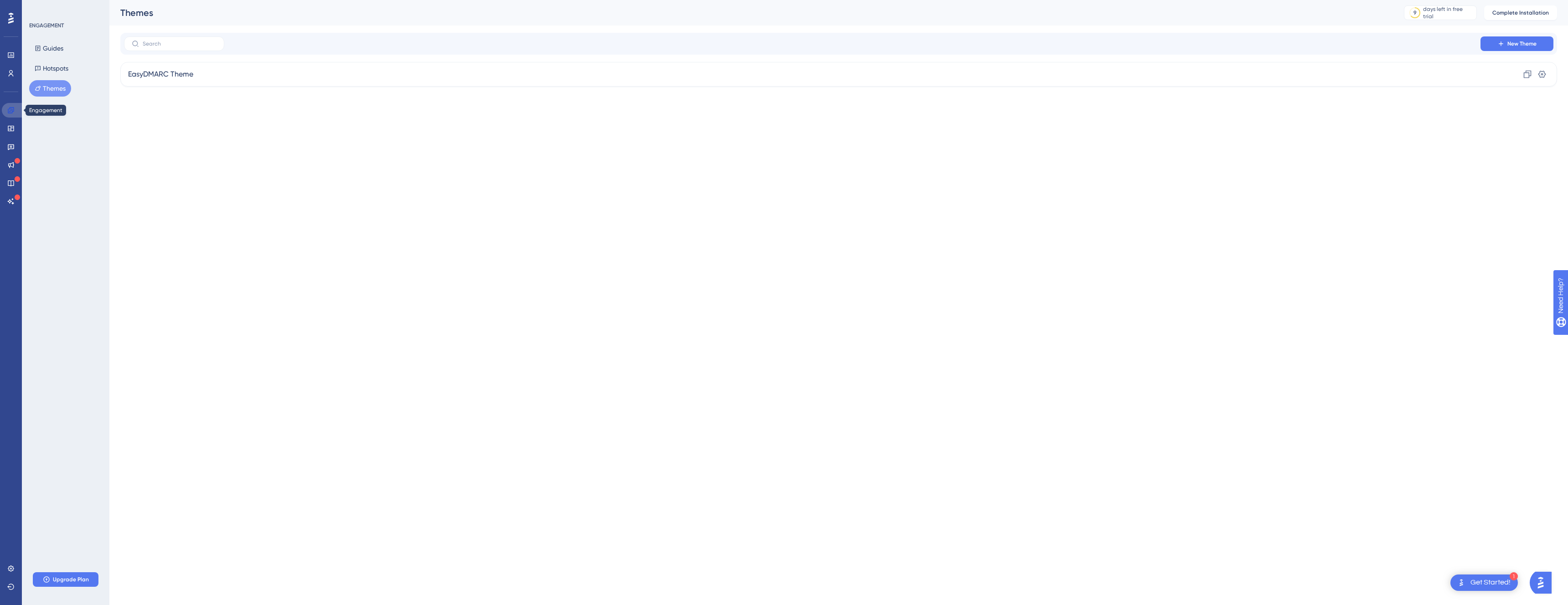
click at [14, 103] on link at bounding box center [12, 110] width 22 height 14
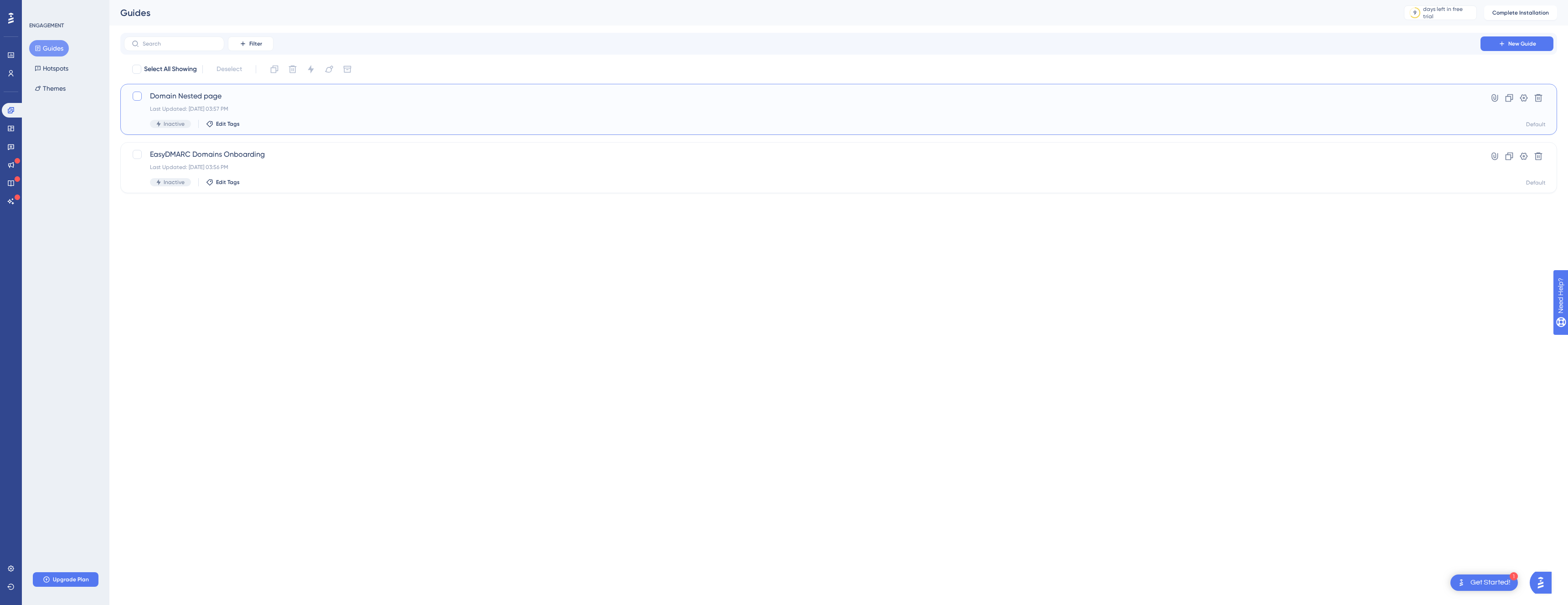
click at [141, 94] on div at bounding box center [137, 96] width 9 height 9
checkbox input "true"
click at [197, 96] on span "Domain Nested page" at bounding box center [802, 96] width 1304 height 11
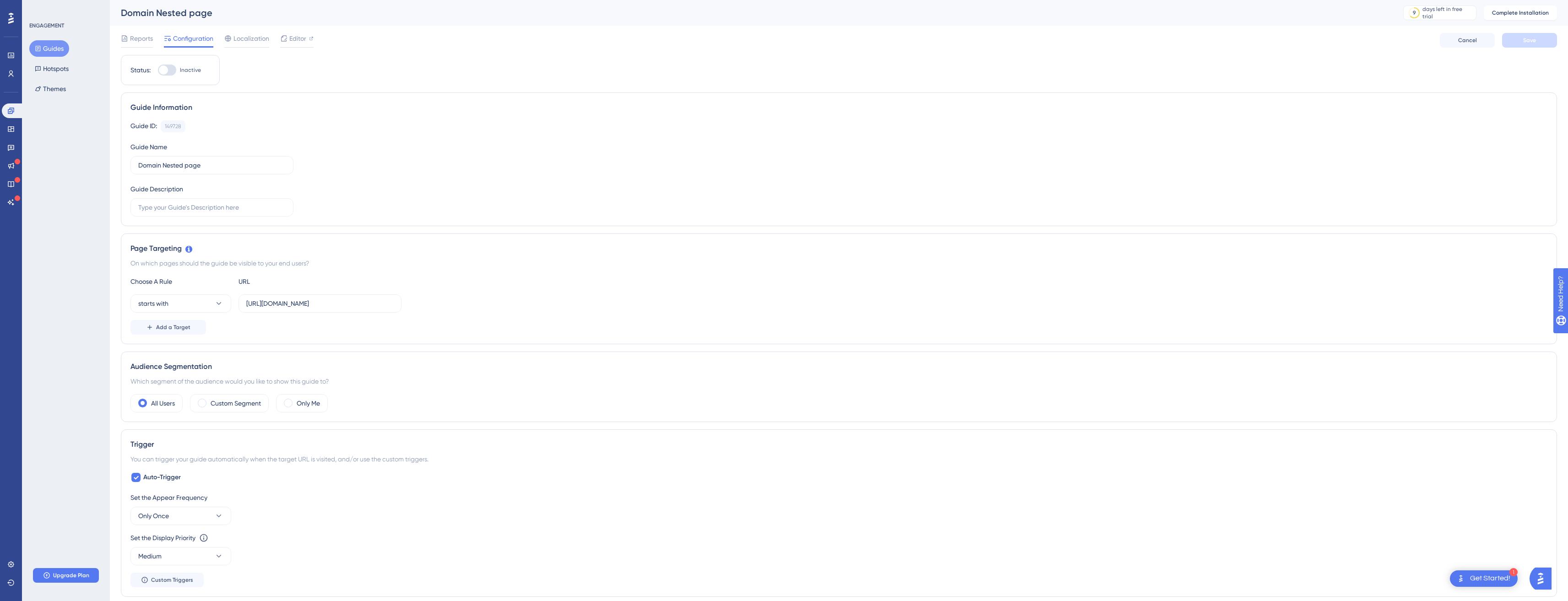
click at [125, 49] on div "Reports Configuration Localization Editor Cancel Save" at bounding box center [839, 40] width 1436 height 29
click at [125, 47] on div at bounding box center [137, 47] width 32 height 1
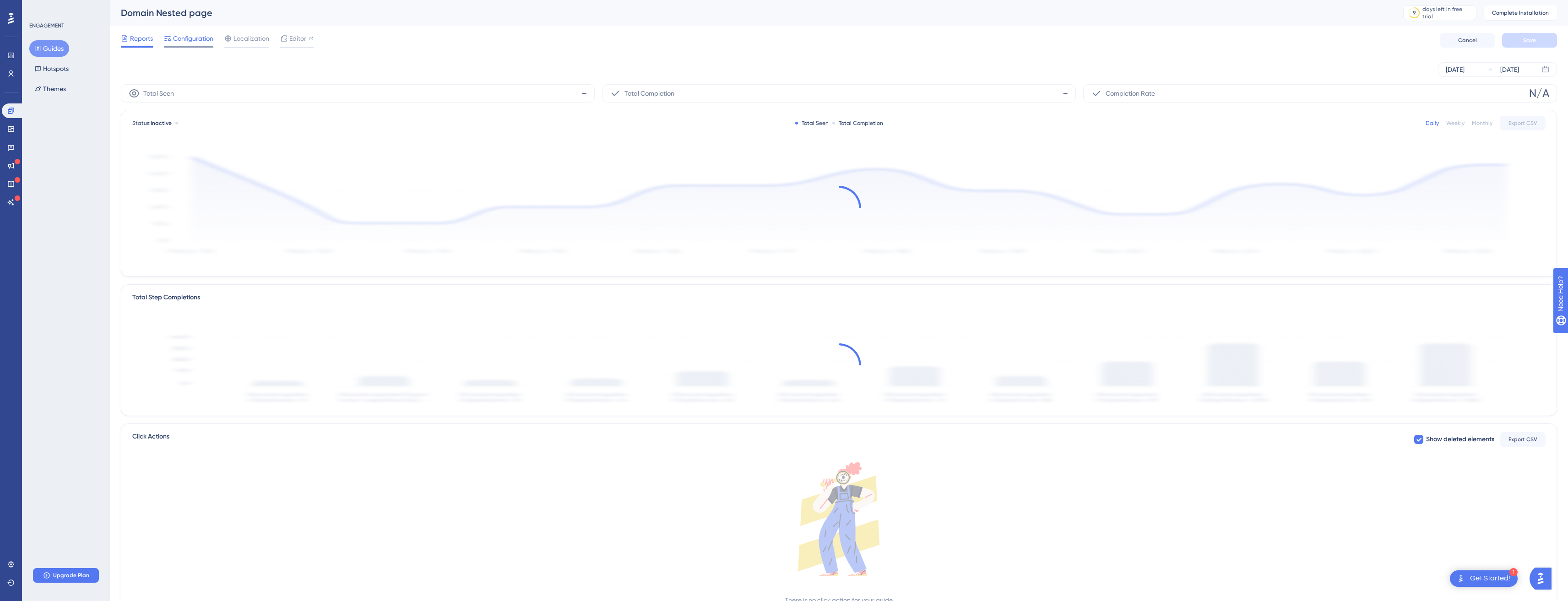
click at [198, 36] on span "Configuration" at bounding box center [193, 39] width 41 height 11
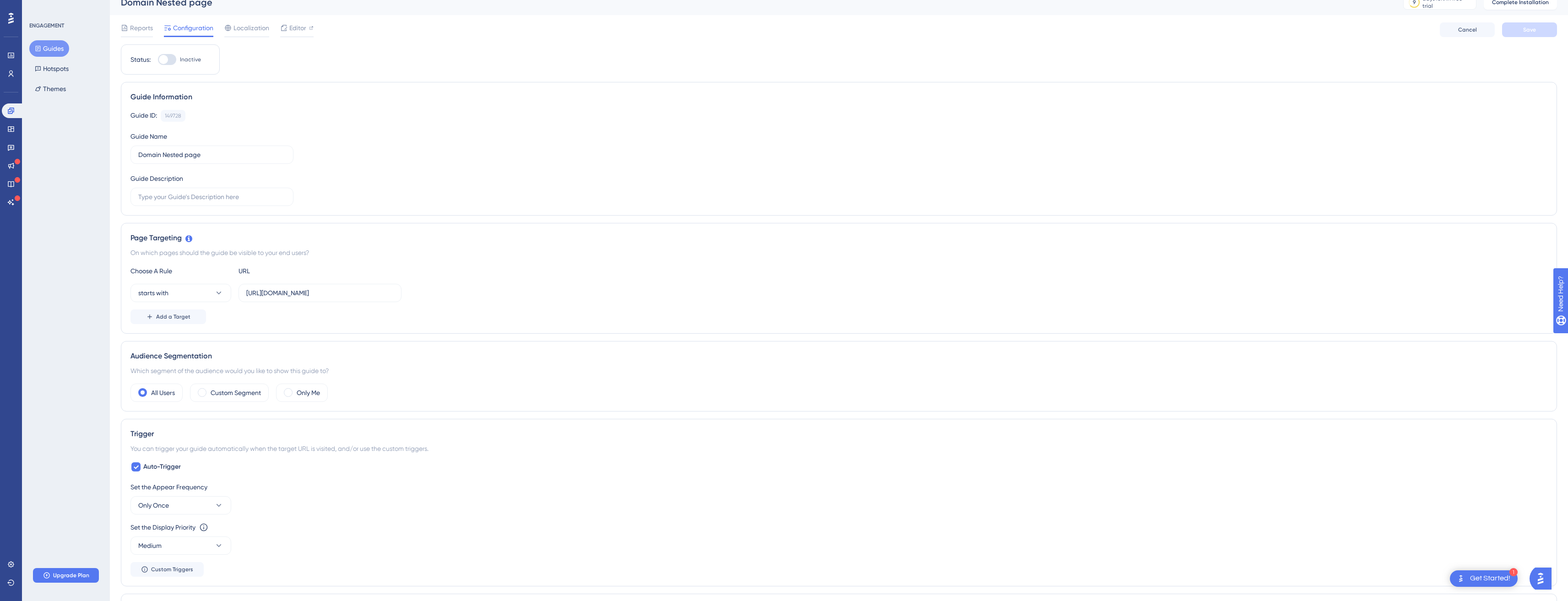
scroll to position [233, 0]
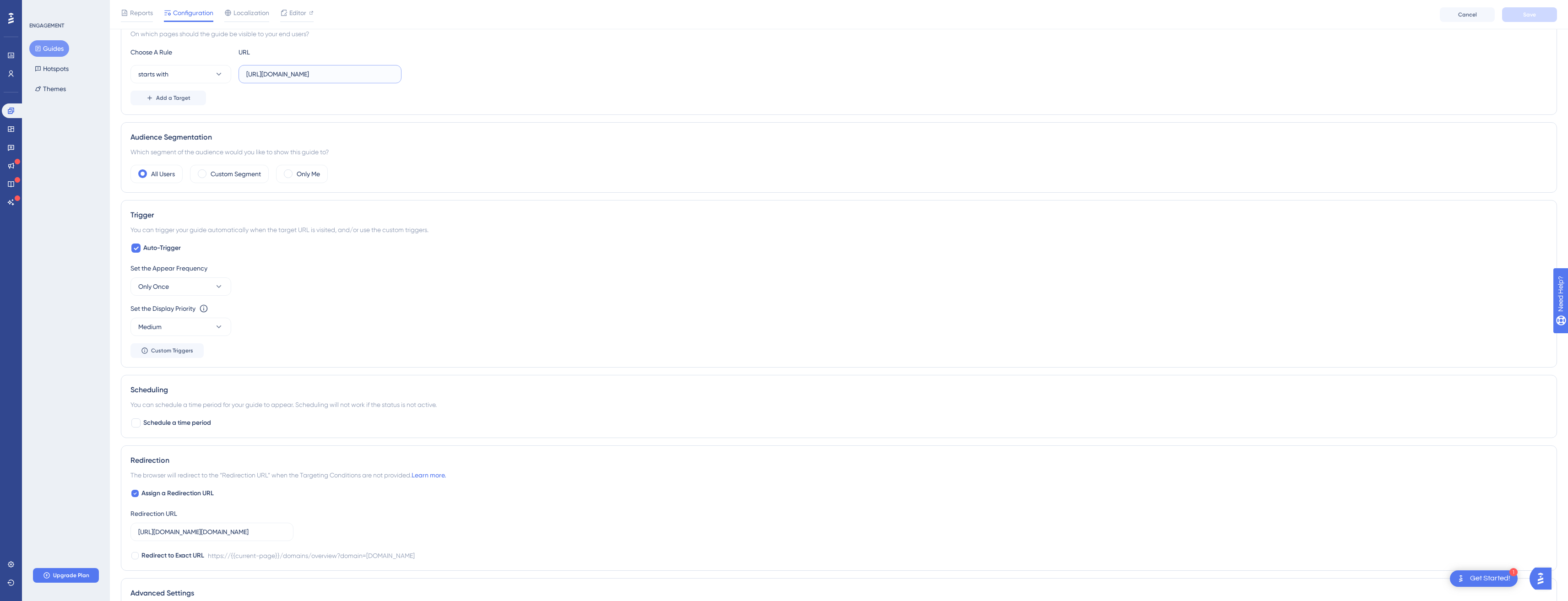
click at [271, 75] on input "https://app.easydmarc.am/domains/" at bounding box center [320, 74] width 147 height 10
drag, startPoint x: 271, startPoint y: 75, endPoint x: 333, endPoint y: 72, distance: 62.1
click at [326, 70] on input "https://app.easydmarc.am/domains/" at bounding box center [320, 74] width 147 height 10
click at [278, 77] on input "https://app.easydmarc.am/domains/" at bounding box center [320, 74] width 147 height 10
drag, startPoint x: 278, startPoint y: 77, endPoint x: 321, endPoint y: 73, distance: 43.2
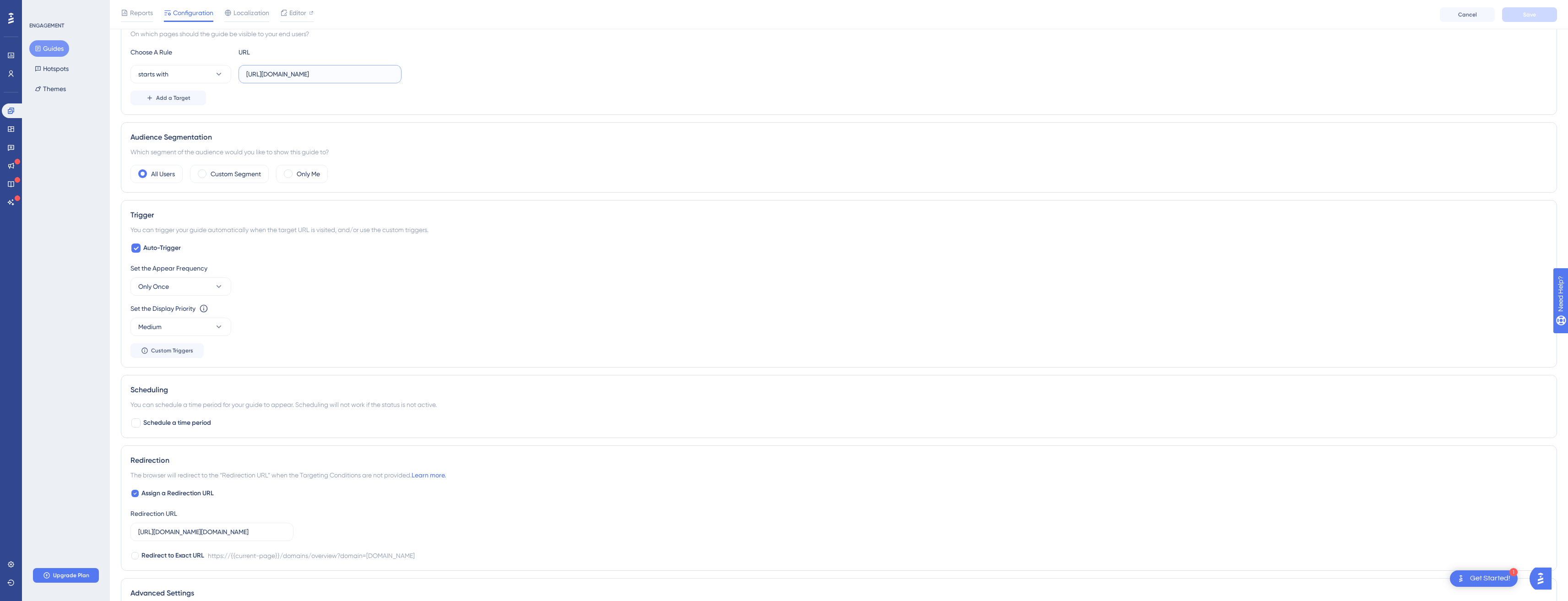
click at [321, 73] on input "https://app.easydmarc.am/domains/" at bounding box center [320, 74] width 147 height 10
click at [12, 185] on icon at bounding box center [11, 184] width 7 height 7
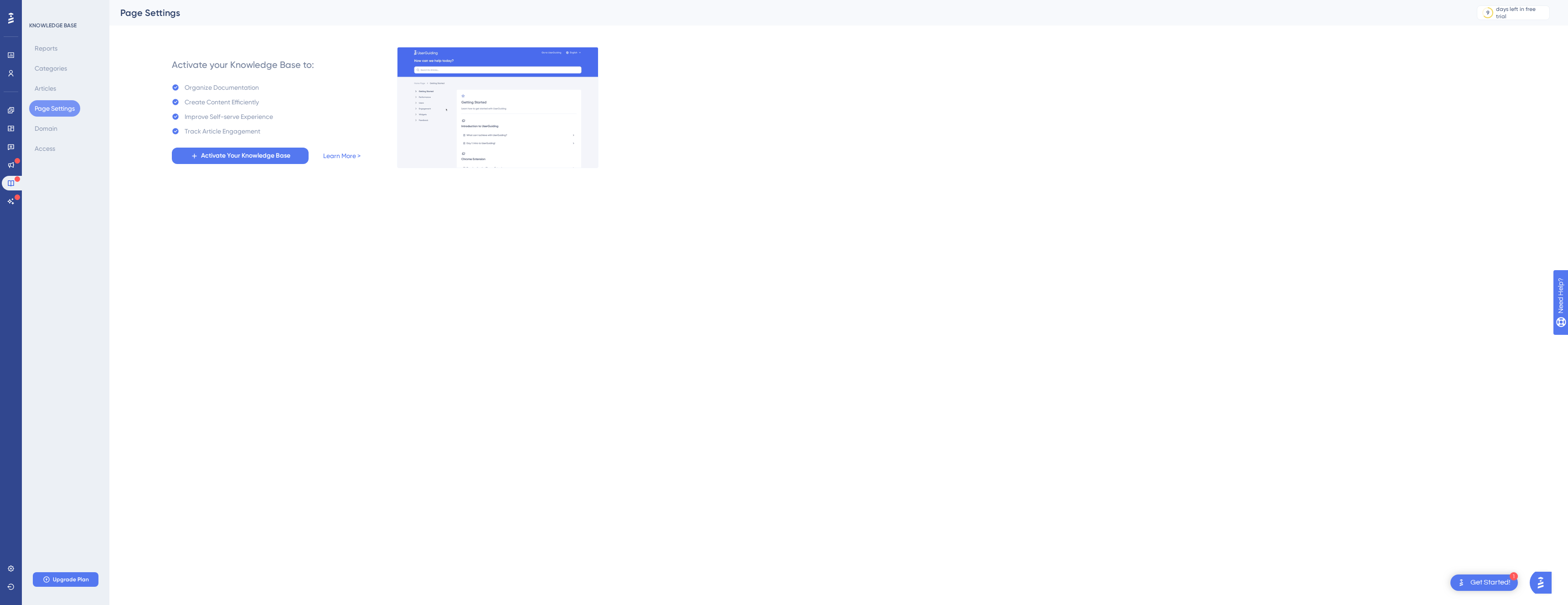
click at [201, 86] on div "Organize Documentation" at bounding box center [222, 88] width 75 height 11
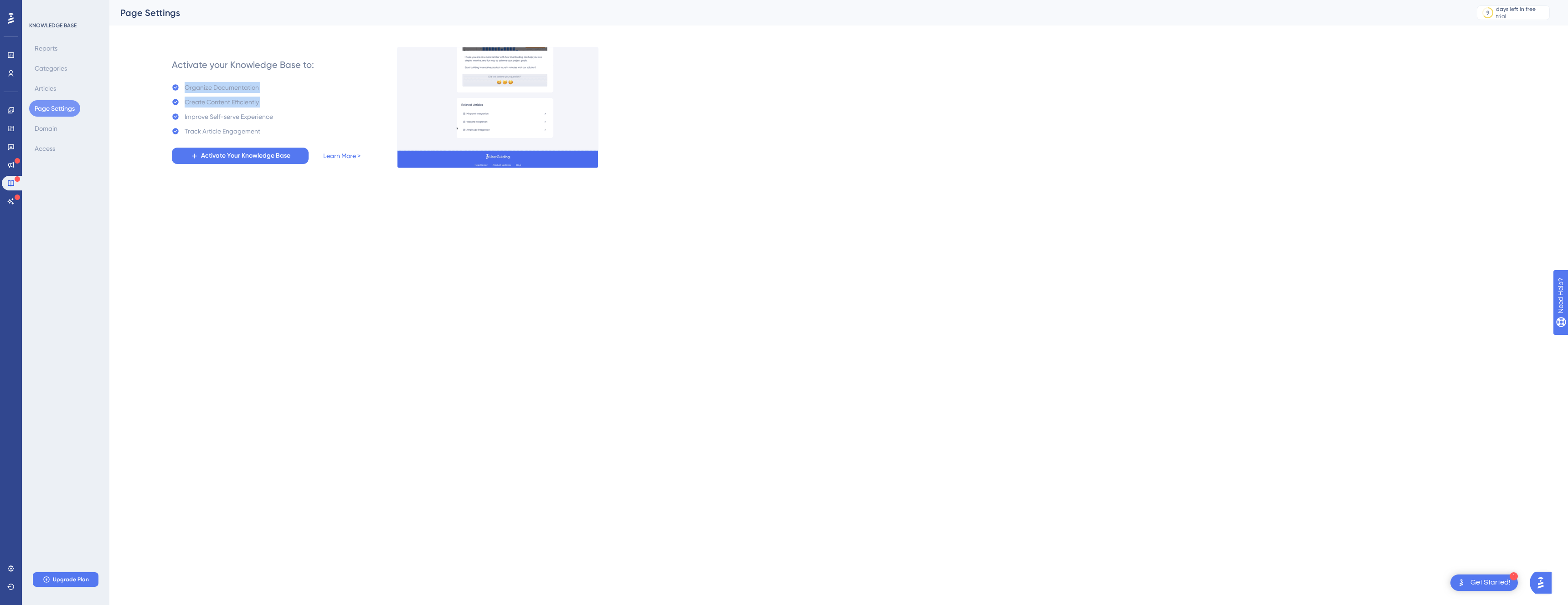
drag, startPoint x: 201, startPoint y: 86, endPoint x: 272, endPoint y: 104, distance: 73.2
click at [268, 101] on div "Organize Documentation Create Content Efficiently Improve Self-serve Experience…" at bounding box center [222, 109] width 101 height 55
click at [235, 112] on div "Improve Self-serve Experience" at bounding box center [229, 117] width 88 height 11
drag, startPoint x: 195, startPoint y: 60, endPoint x: 391, endPoint y: 83, distance: 197.3
click at [299, 84] on div "Activate your Knowledge Base to: Organize Documentation Create Content Efficien…" at bounding box center [267, 107] width 189 height 113
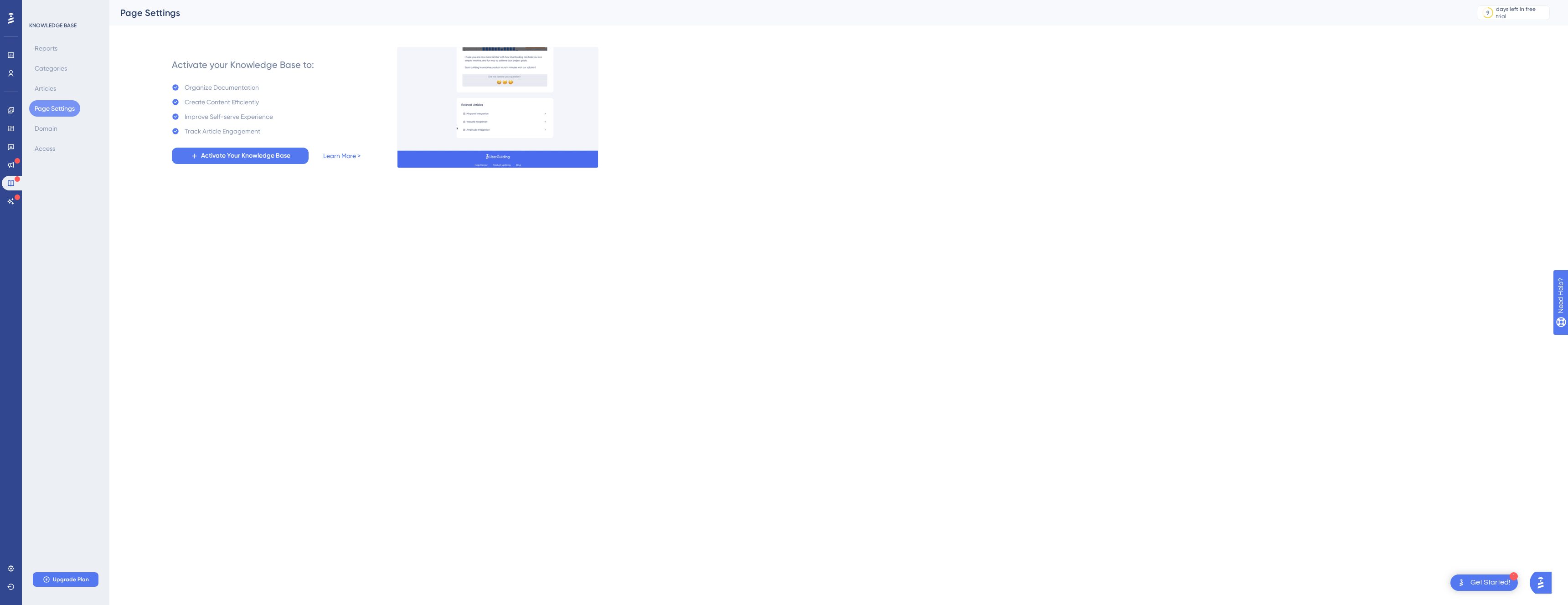
click at [73, 94] on div "Reports Categories Articles Page Settings Domain Access" at bounding box center [66, 99] width 74 height 117
click at [239, 140] on div "Activate your Knowledge Base to: Organize Documentation Create Content Efficien…" at bounding box center [267, 107] width 189 height 113
click at [241, 150] on span "Activate Your Knowledge Base" at bounding box center [245, 156] width 89 height 11
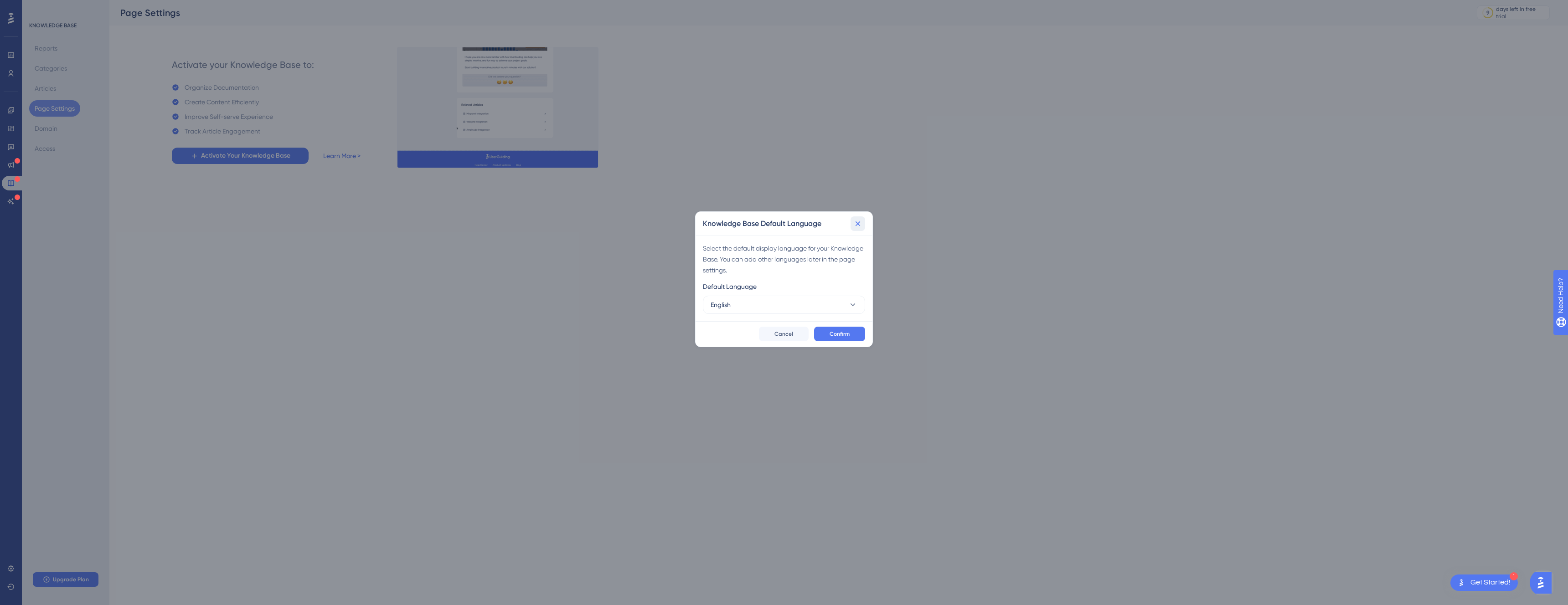
click at [856, 223] on icon at bounding box center [858, 224] width 9 height 9
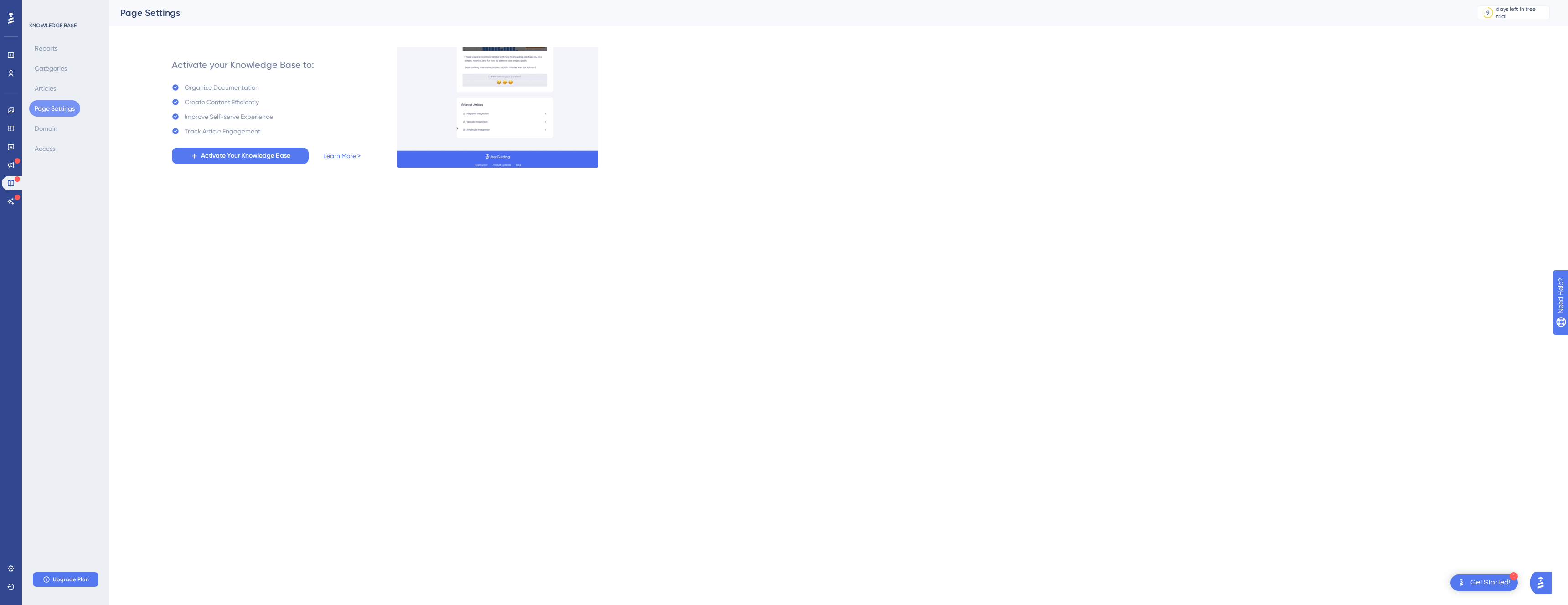
click at [484, 163] on img at bounding box center [498, 107] width 201 height 121
click at [12, 21] on icon at bounding box center [11, 19] width 6 height 11
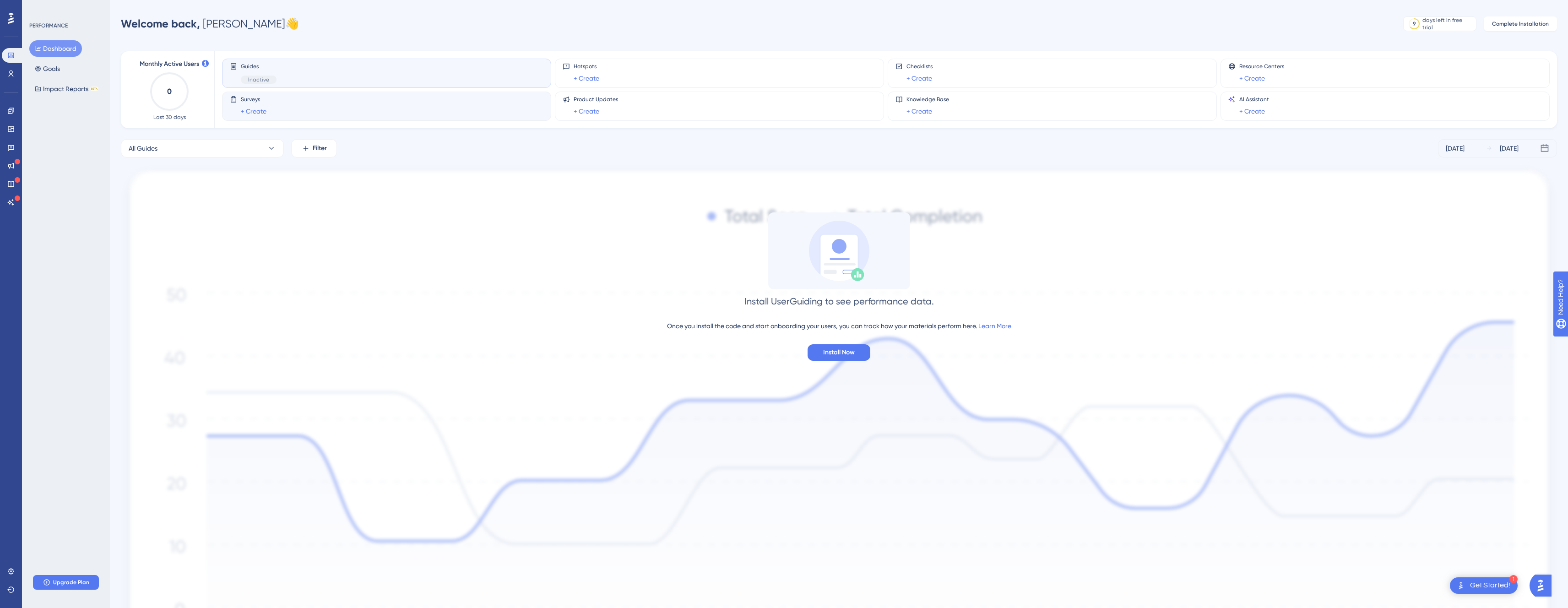
click at [340, 105] on div "Surveys + Create" at bounding box center [386, 106] width 313 height 21
click at [322, 104] on div "Surveys + Create" at bounding box center [386, 106] width 313 height 21
click at [826, 351] on span "Install Now" at bounding box center [839, 353] width 32 height 11
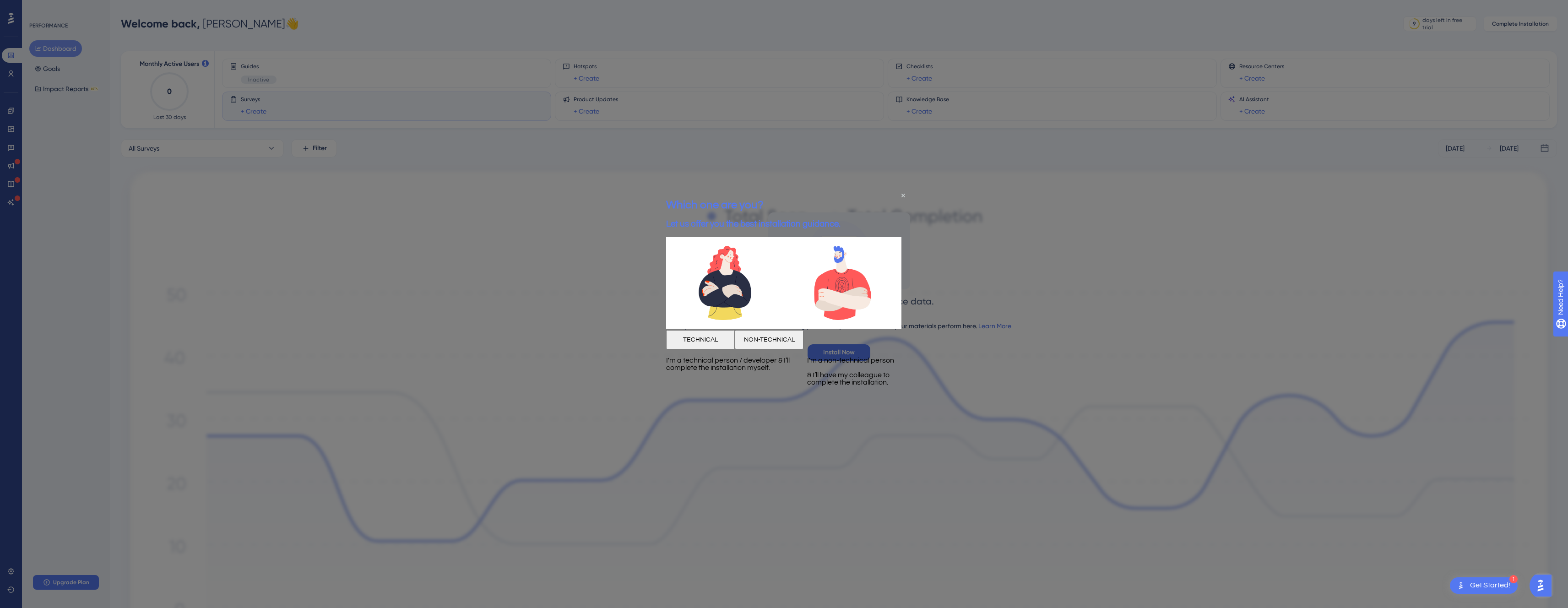
click at [841, 201] on div "Which one are you? Let us offer you the best installation guidance." at bounding box center [753, 213] width 174 height 47
click at [841, 197] on div "Which one are you? Let us offer you the best installation guidance." at bounding box center [753, 213] width 174 height 47
click at [904, 195] on icon "Close Preview" at bounding box center [903, 195] width 4 height 4
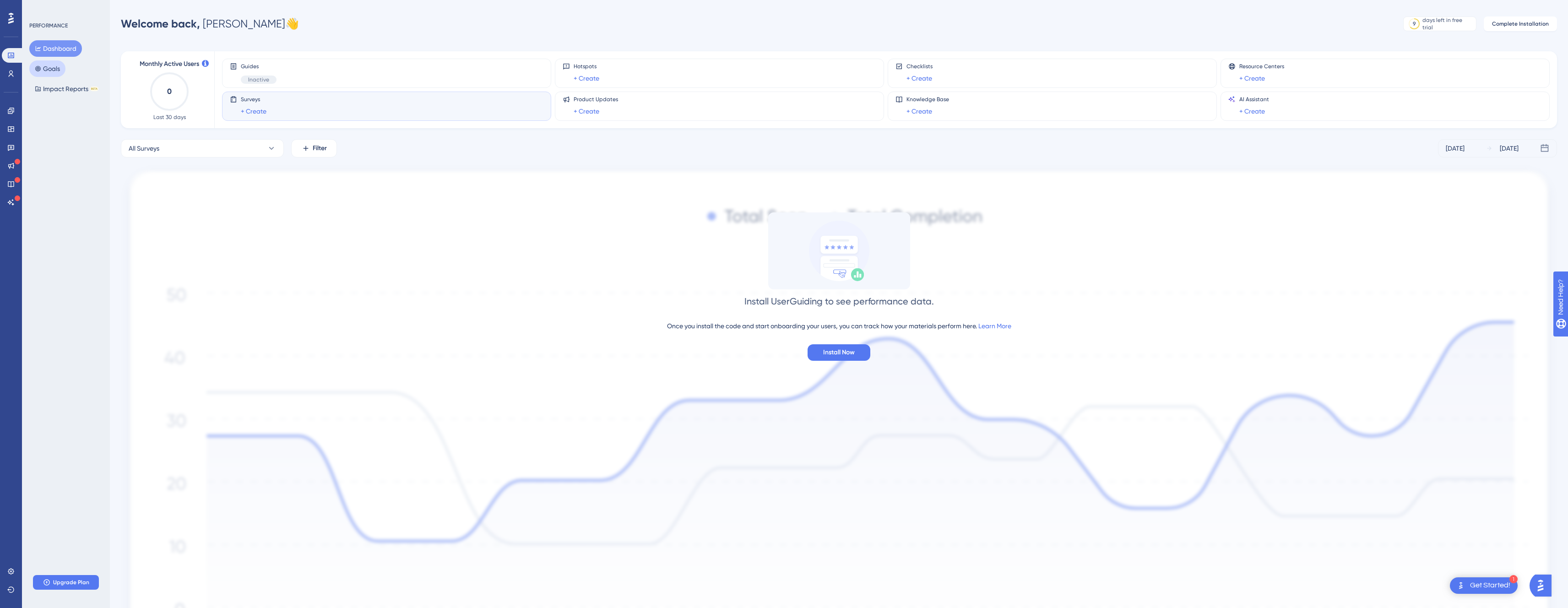
click at [61, 71] on button "Goals" at bounding box center [47, 69] width 36 height 16
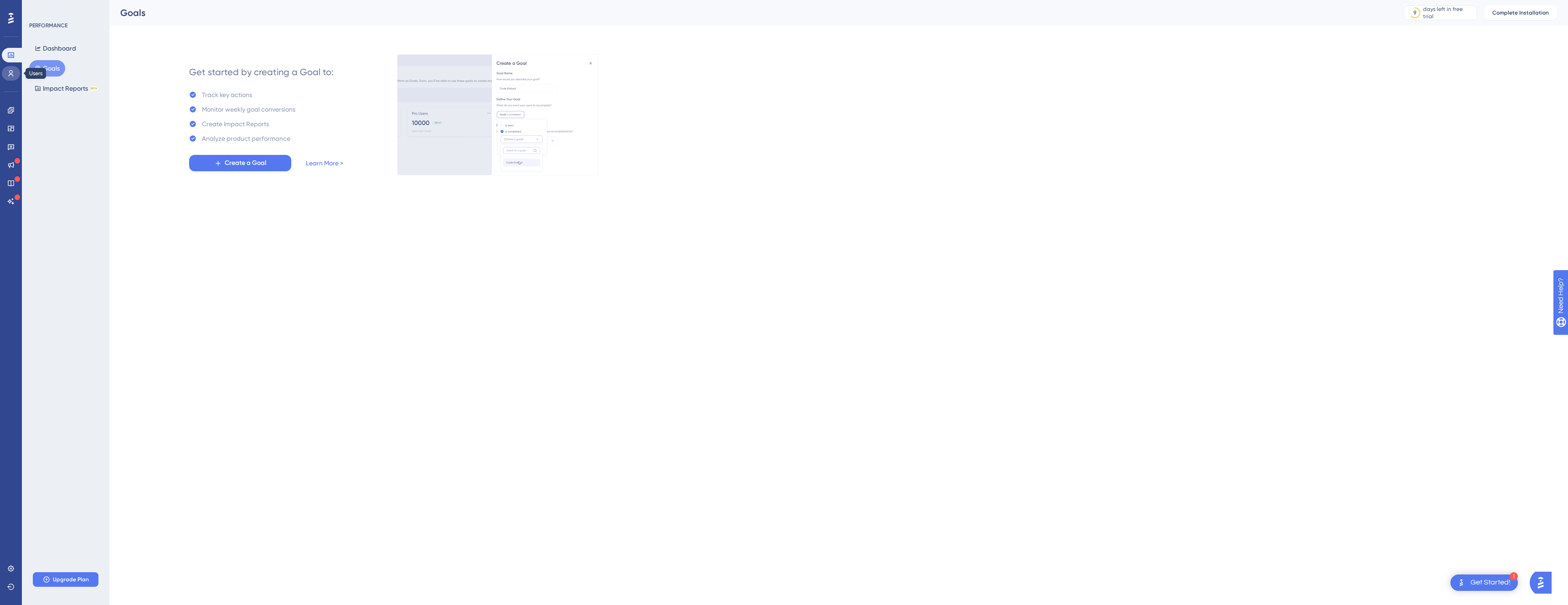
click at [11, 71] on icon at bounding box center [11, 73] width 7 height 7
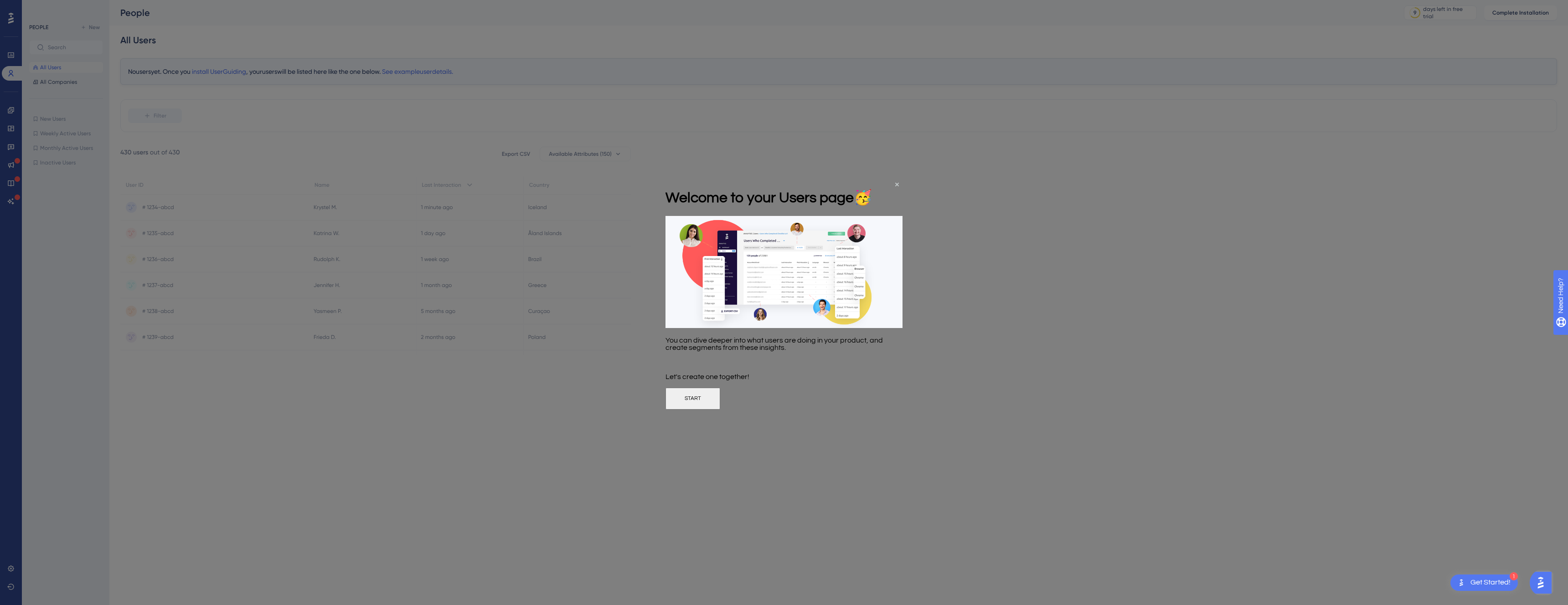
click at [872, 182] on div "Welcome to your Users page 🥳" at bounding box center [769, 197] width 206 height 37
click at [897, 186] on icon "Close Preview" at bounding box center [897, 184] width 4 height 4
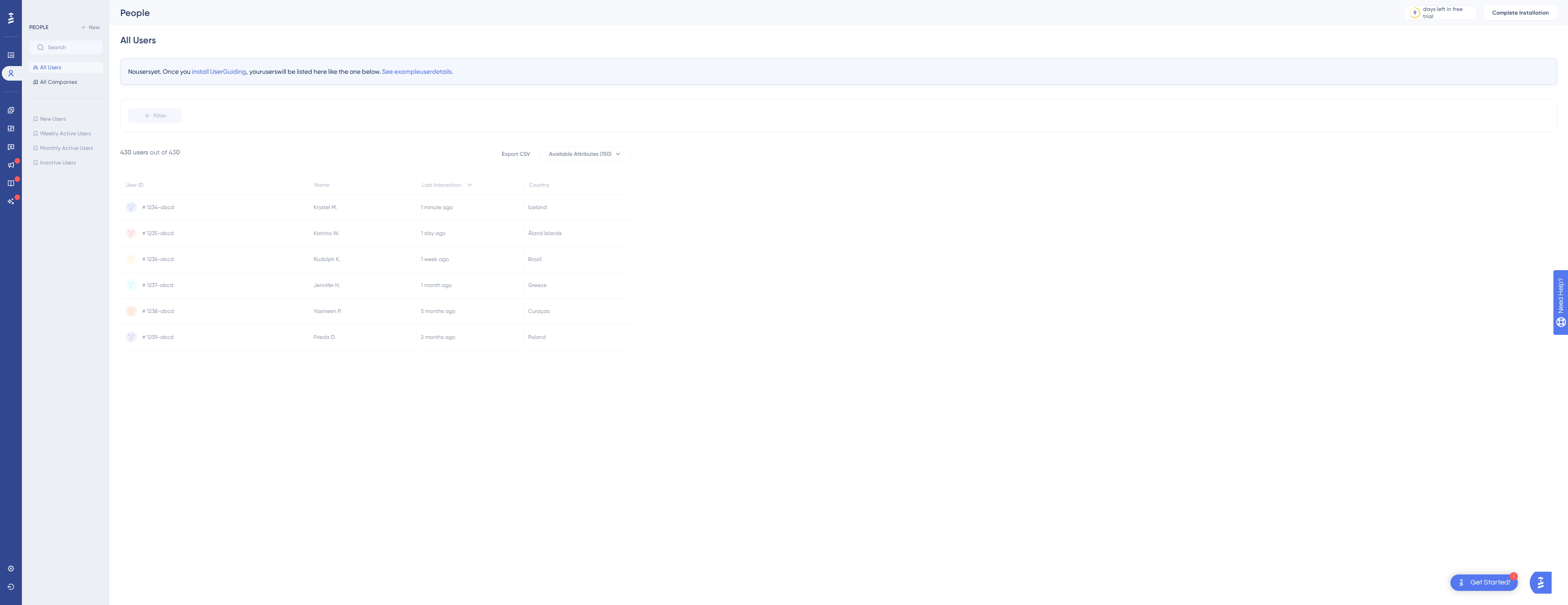
click at [321, 219] on icon at bounding box center [362, 207] width 107 height 25
drag, startPoint x: 321, startPoint y: 219, endPoint x: 365, endPoint y: 255, distance: 56.9
click at [365, 256] on g at bounding box center [376, 262] width 511 height 230
drag, startPoint x: 315, startPoint y: 208, endPoint x: 552, endPoint y: 254, distance: 241.4
click at [422, 247] on g at bounding box center [376, 262] width 511 height 230
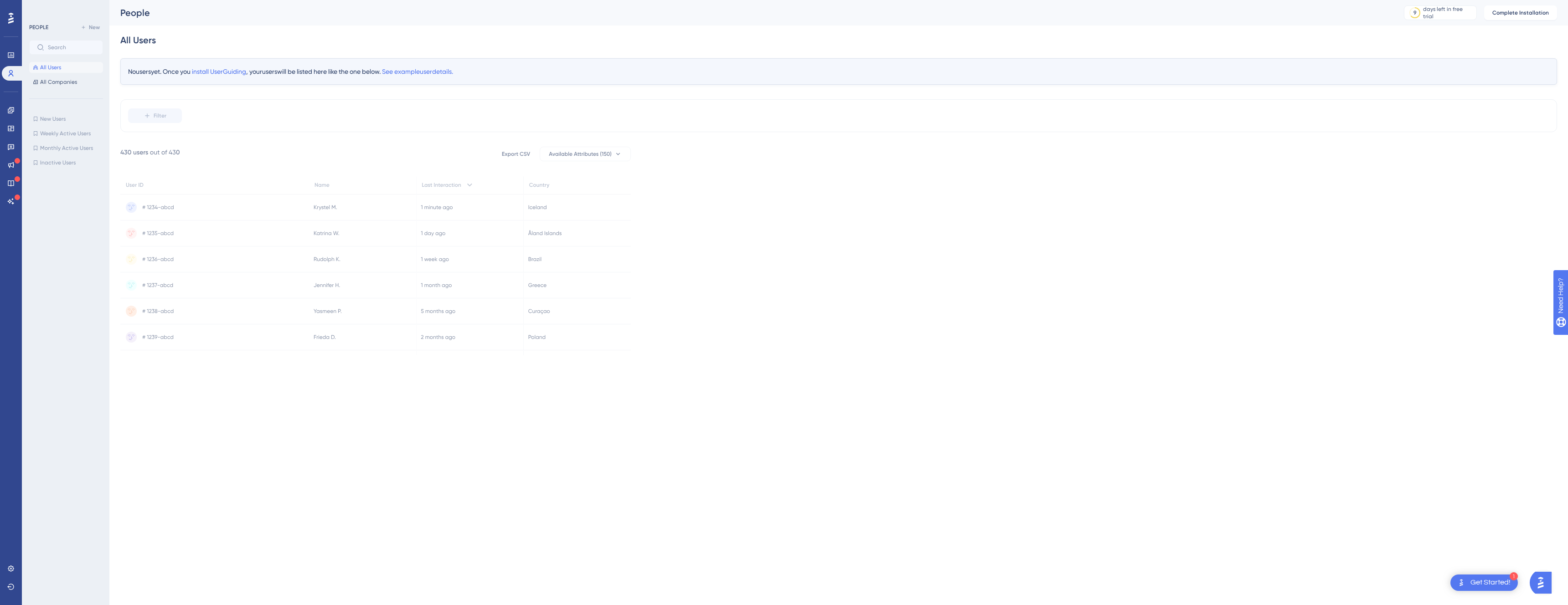
drag, startPoint x: 469, startPoint y: 218, endPoint x: 346, endPoint y: 157, distance: 137.3
click at [423, 188] on g at bounding box center [376, 262] width 511 height 230
click at [427, 180] on g at bounding box center [376, 262] width 511 height 230
click at [433, 184] on icon at bounding box center [470, 184] width 107 height 18
click at [601, 147] on rect at bounding box center [585, 154] width 91 height 14
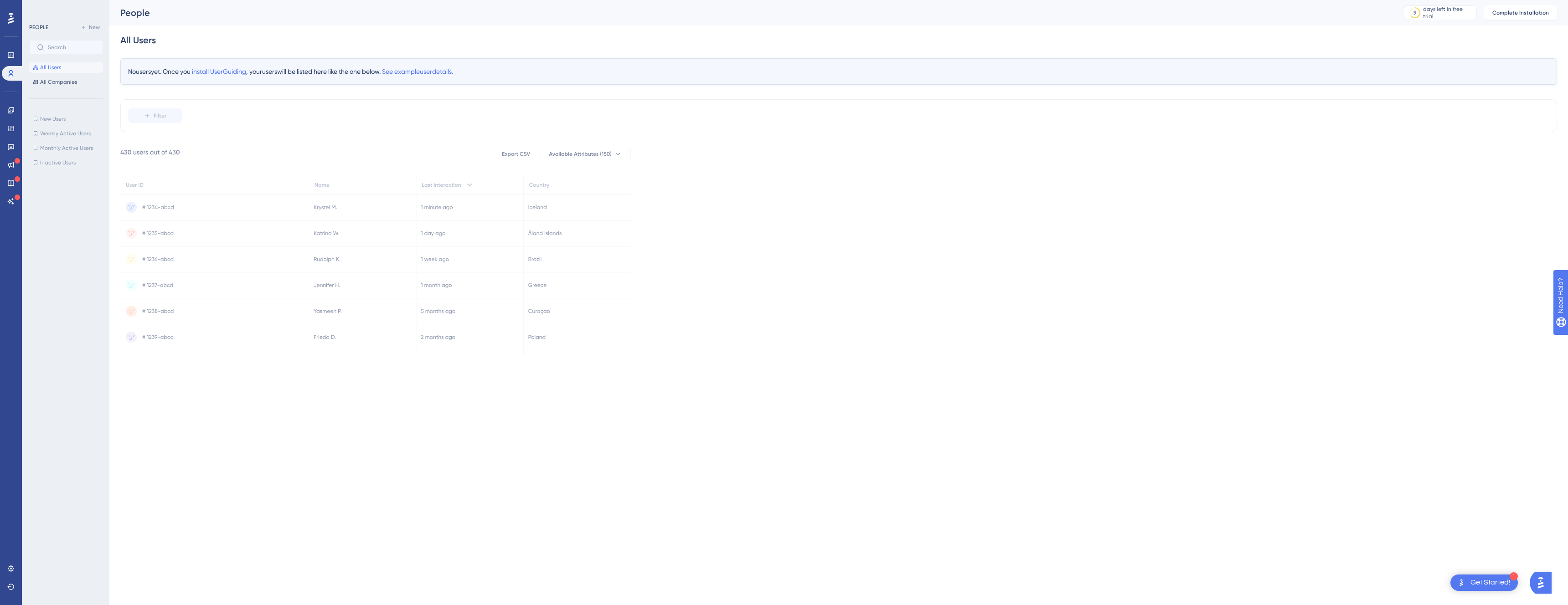
click at [600, 151] on rect at bounding box center [585, 154] width 91 height 14
click at [134, 72] on div "No users yet. Once you install UserGuiding , your users will be listed here lik…" at bounding box center [839, 71] width 1437 height 27
drag, startPoint x: 237, startPoint y: 81, endPoint x: 381, endPoint y: 80, distance: 144.0
click at [381, 80] on div "No users yet. Once you install UserGuiding , your users will be listed here lik…" at bounding box center [839, 71] width 1437 height 27
click at [277, 71] on div "No users yet. Once you install UserGuiding , your users will be listed here lik…" at bounding box center [839, 71] width 1437 height 27
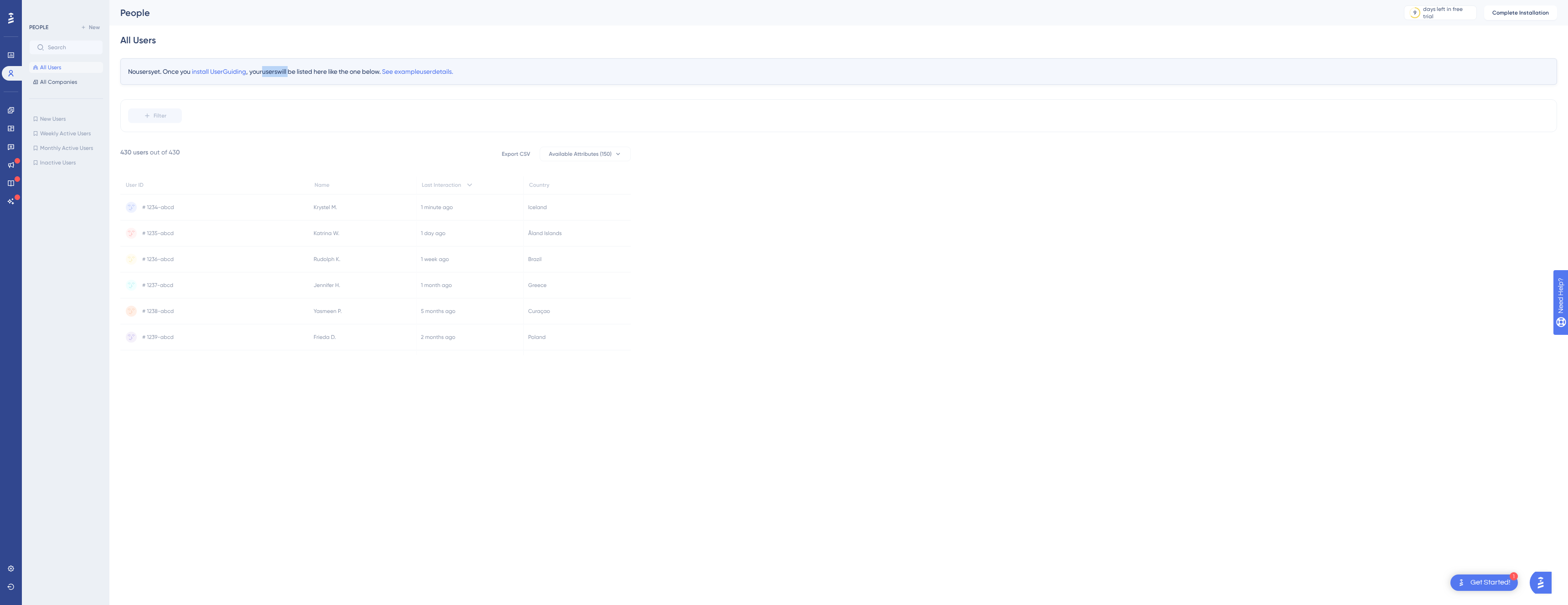
drag, startPoint x: 277, startPoint y: 71, endPoint x: 291, endPoint y: 71, distance: 14.0
click at [291, 71] on div "No users yet. Once you install UserGuiding , your users will be listed here lik…" at bounding box center [839, 71] width 1437 height 27
click at [239, 70] on span "install UserGuiding" at bounding box center [219, 71] width 54 height 7
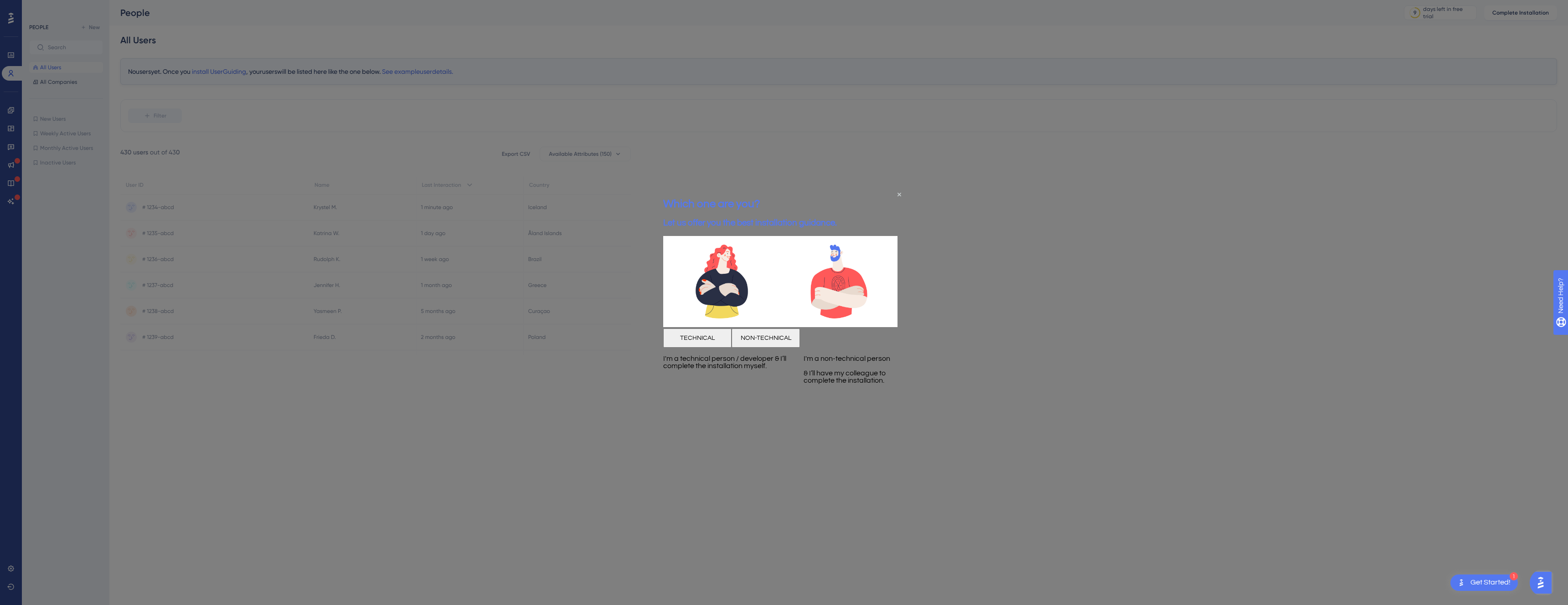
click at [763, 317] on img at bounding box center [722, 281] width 117 height 91
click at [730, 347] on button "TECHNICAL" at bounding box center [697, 337] width 68 height 19
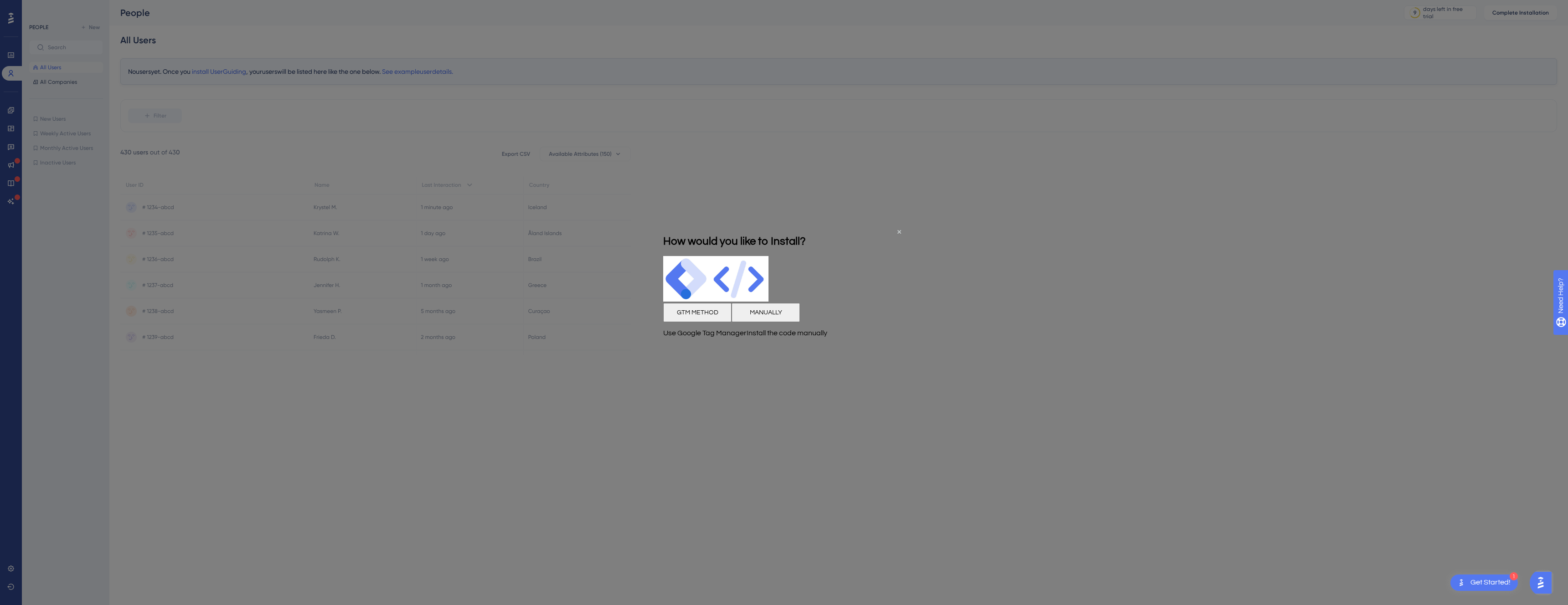
click at [800, 322] on button "MANUALLY" at bounding box center [766, 312] width 68 height 19
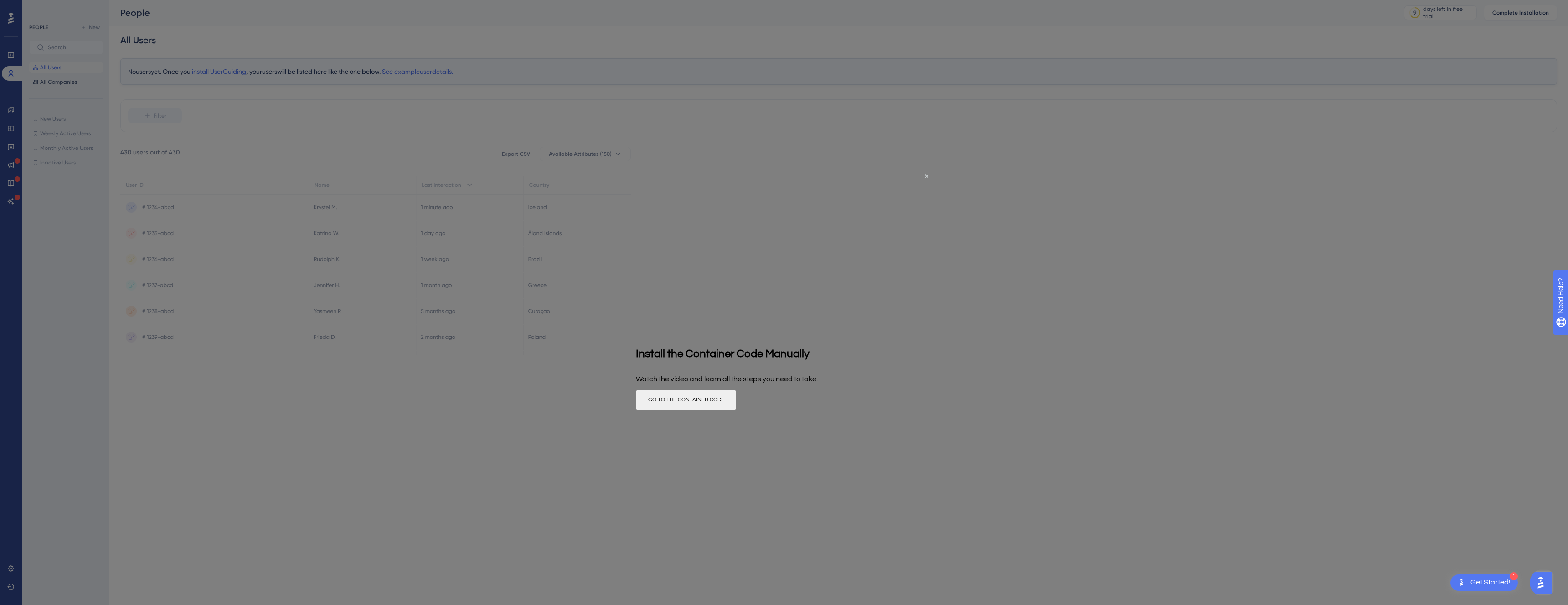
click at [736, 409] on button "GO TO THE CONTAINER CODE" at bounding box center [685, 399] width 100 height 20
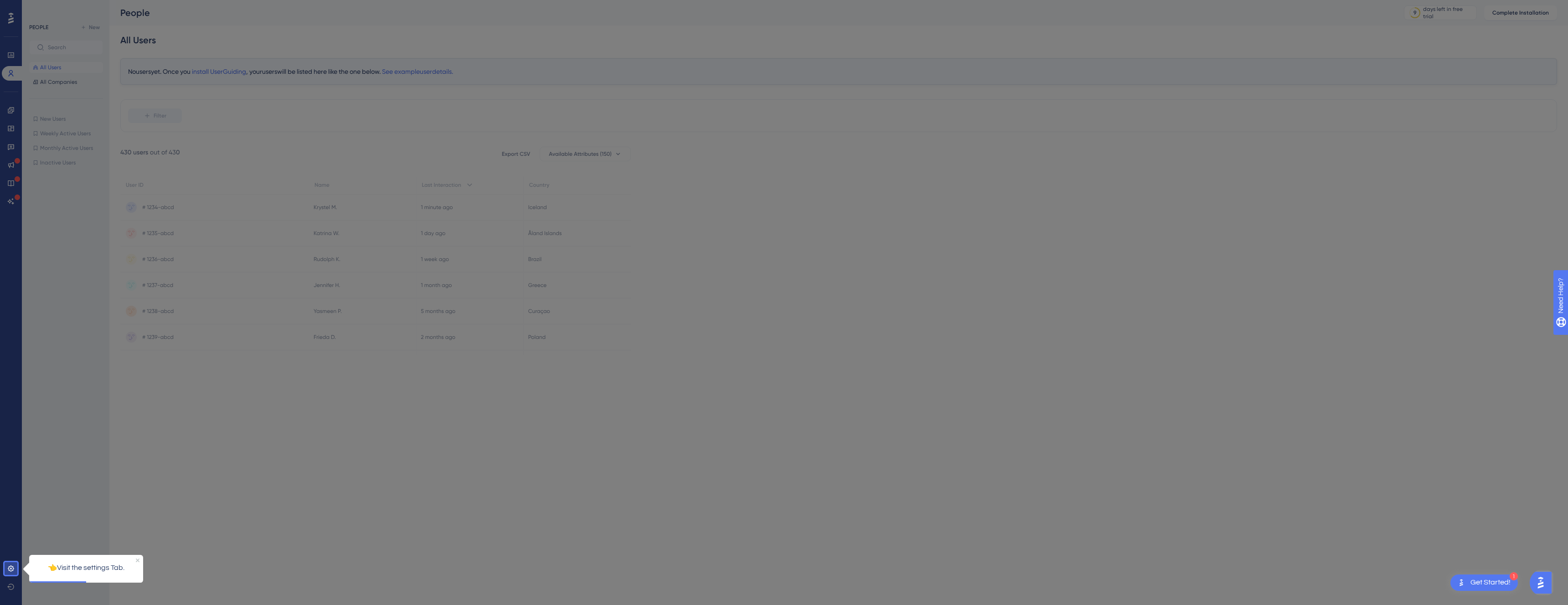
click at [4, 568] on div at bounding box center [2, 302] width 4 height 605
click at [23, 562] on icon at bounding box center [24, 568] width 9 height 13
click at [16, 0] on body "1 Get Started! Performance Users Engagement Widgets Feedback Product Updates Kn…" at bounding box center [784, 0] width 1568 height 0
click at [16, 568] on link at bounding box center [11, 568] width 18 height 14
click at [14, 571] on icon at bounding box center [11, 569] width 7 height 7
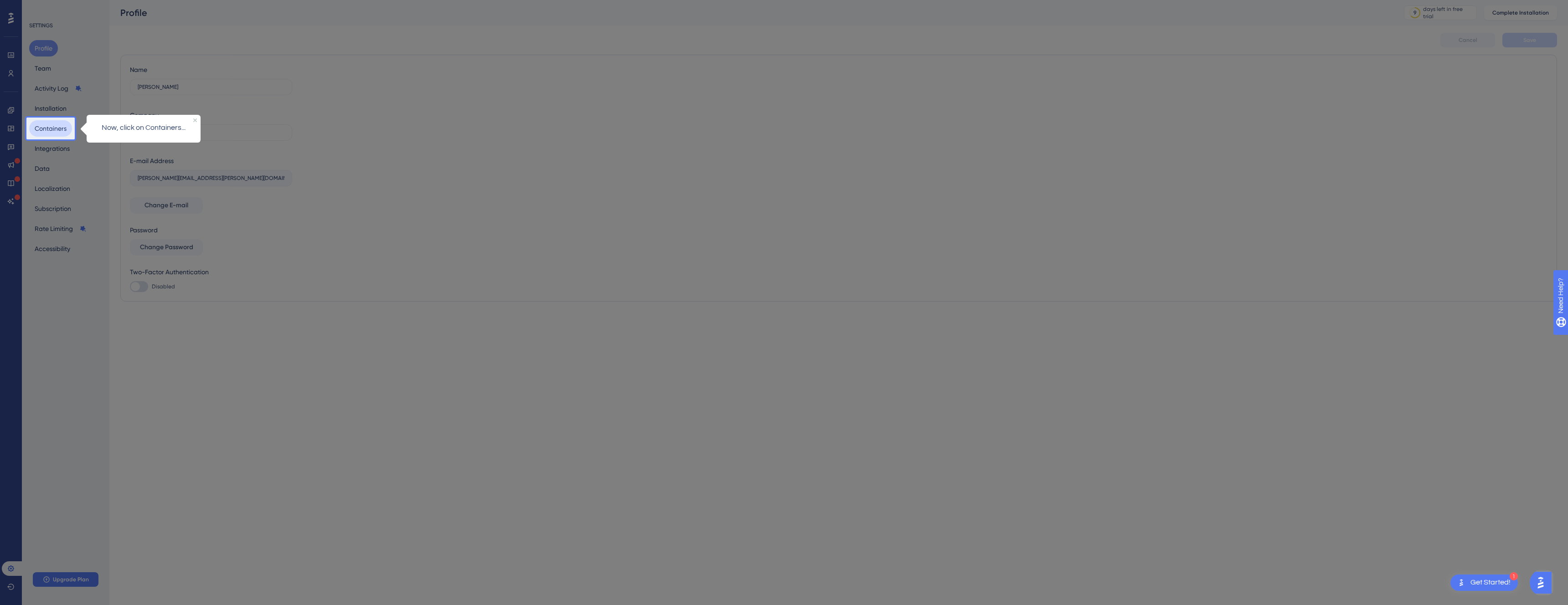
click at [47, 125] on button "Containers" at bounding box center [50, 129] width 43 height 16
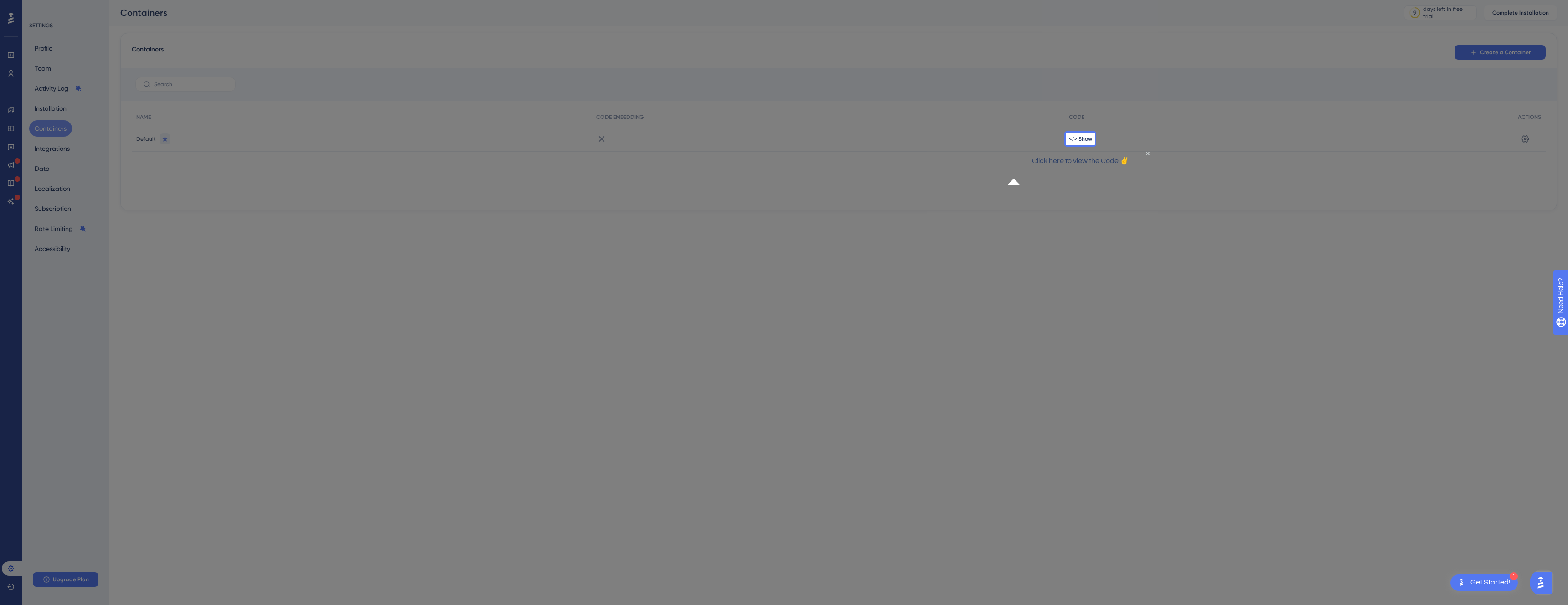
click at [1094, 136] on div "</> Show" at bounding box center [1289, 139] width 449 height 25
click at [1091, 139] on span "</> Show" at bounding box center [1080, 139] width 23 height 7
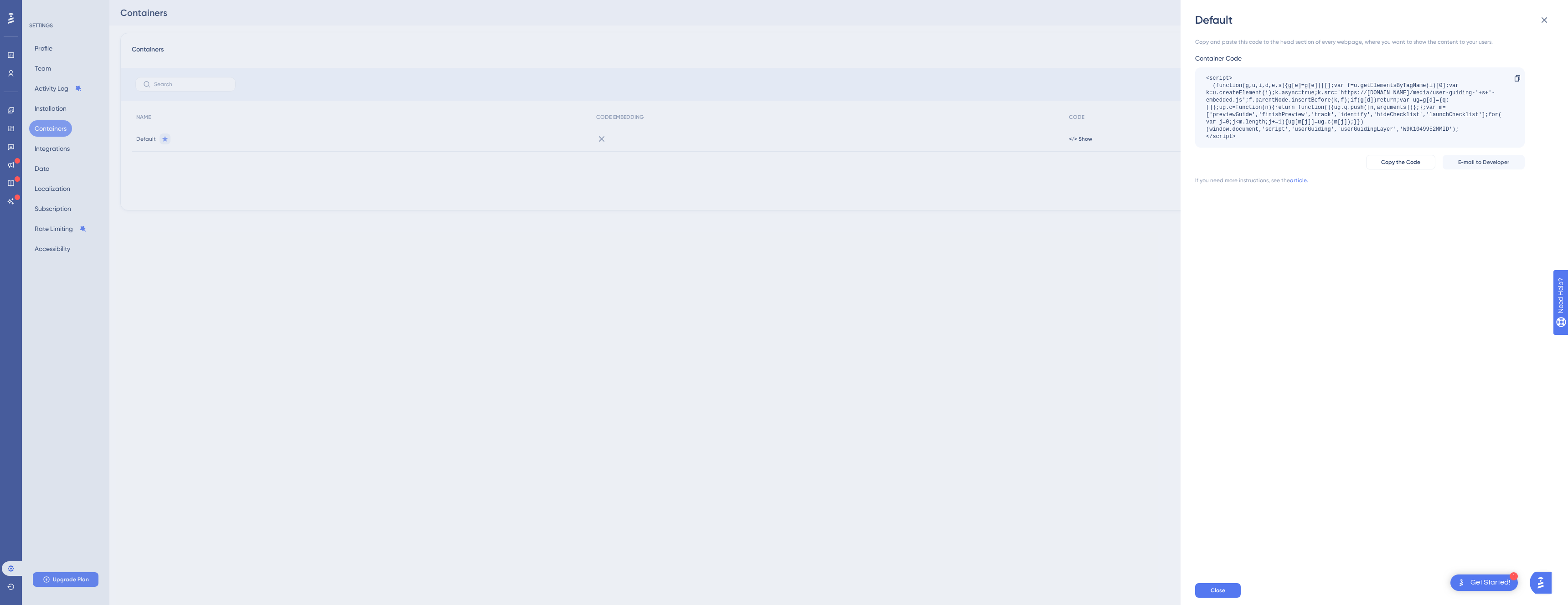
click at [1077, 141] on div "Default Copy and paste this code to the head section of every webpage, where yo…" at bounding box center [784, 302] width 1568 height 605
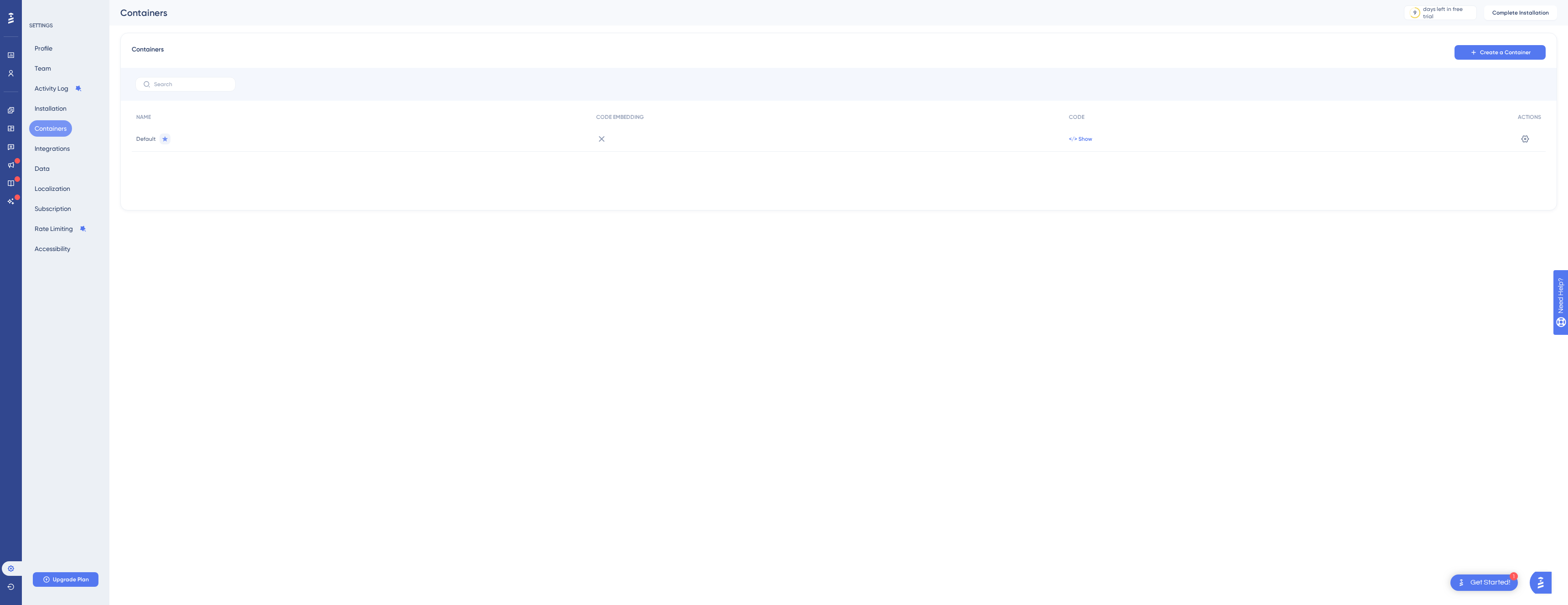
click at [1082, 141] on span "</> Show" at bounding box center [1080, 139] width 23 height 7
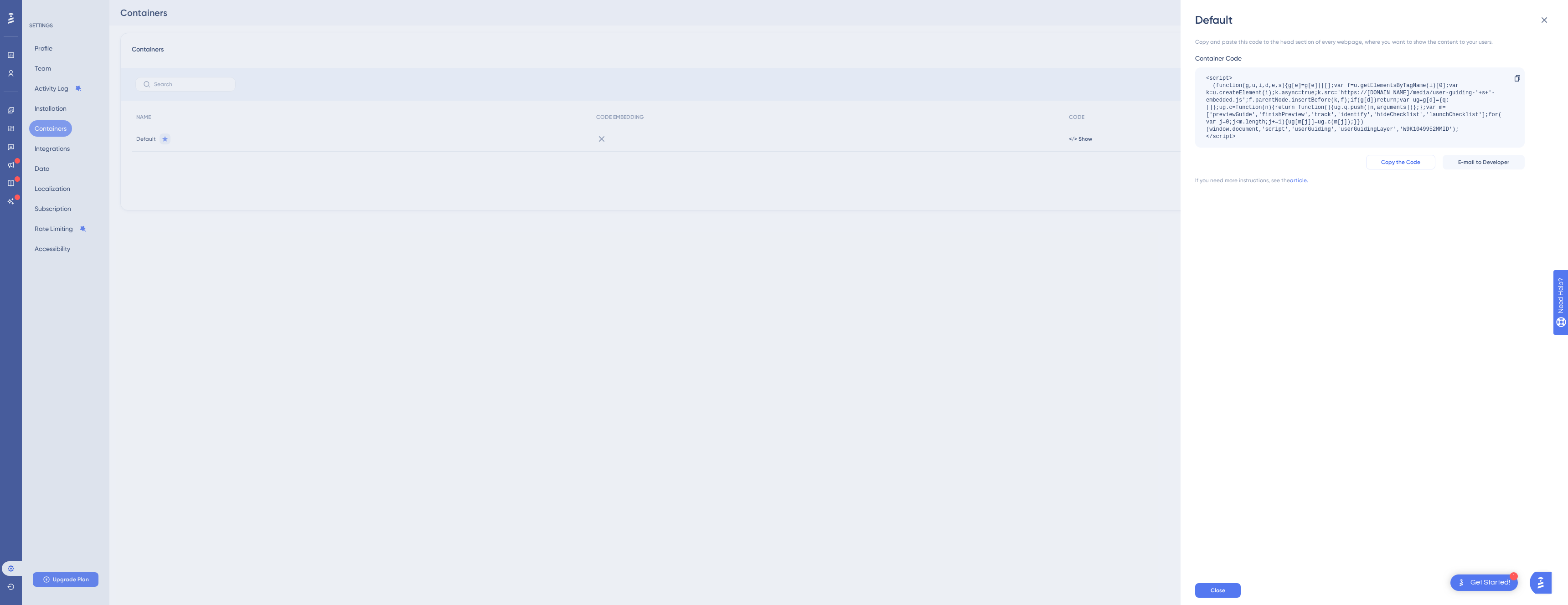
click at [1426, 162] on button "Copy the Code" at bounding box center [1400, 161] width 69 height 14
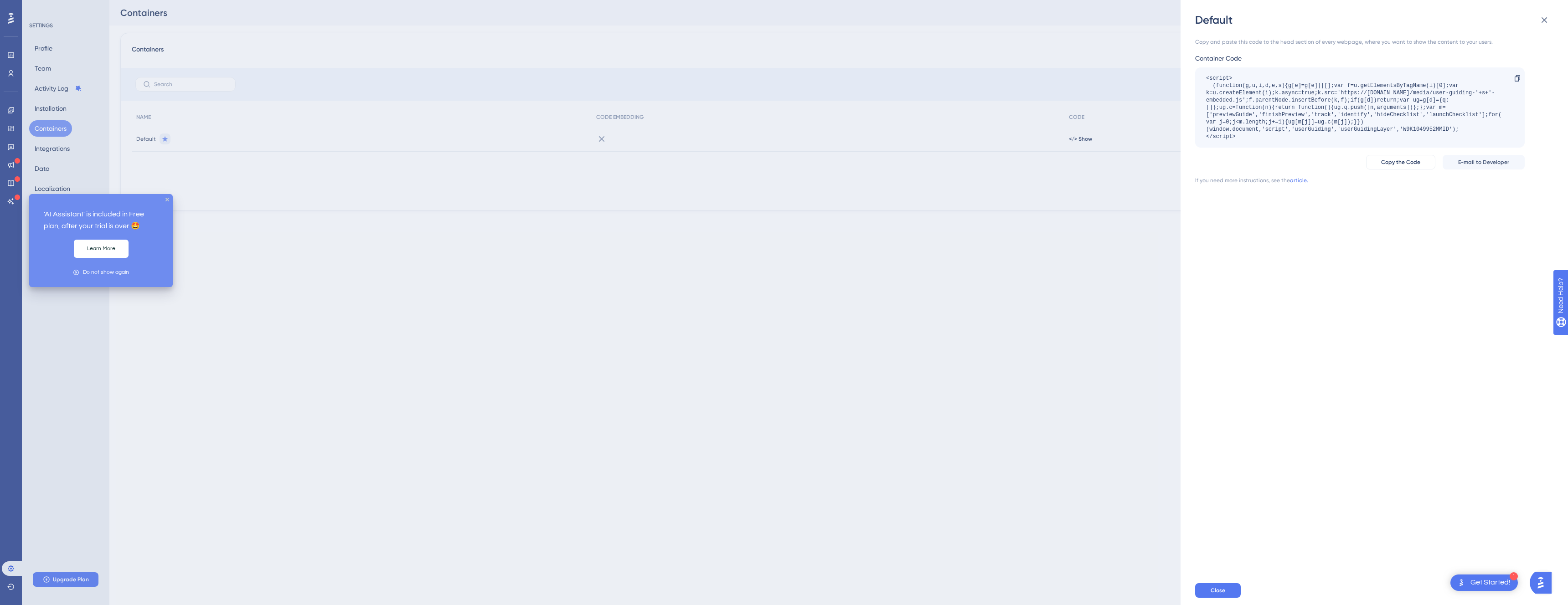
click at [109, 254] on button "Learn More" at bounding box center [101, 248] width 55 height 18
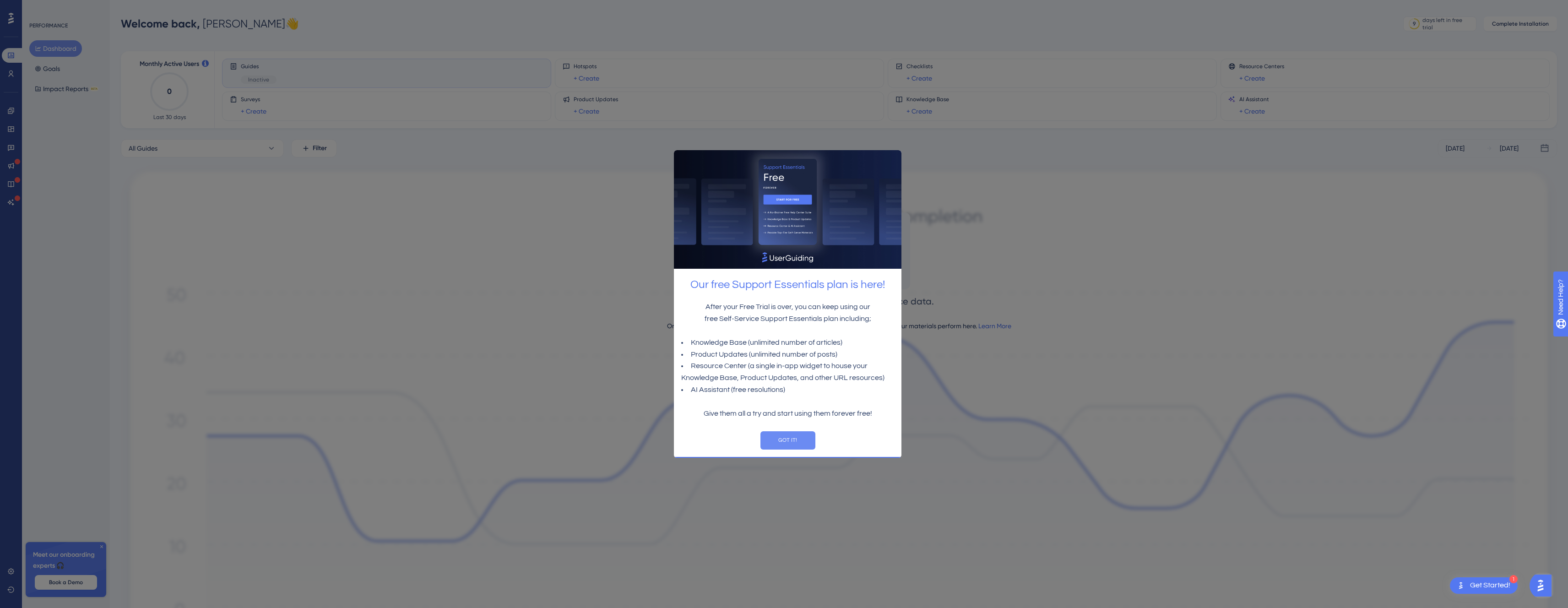
click at [768, 444] on button "GOT IT!" at bounding box center [788, 439] width 55 height 18
